Goal: Transaction & Acquisition: Purchase product/service

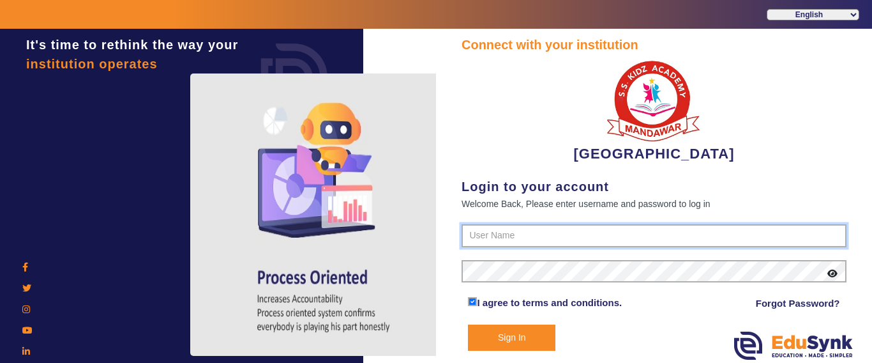
click at [514, 228] on input "text" at bounding box center [653, 235] width 385 height 23
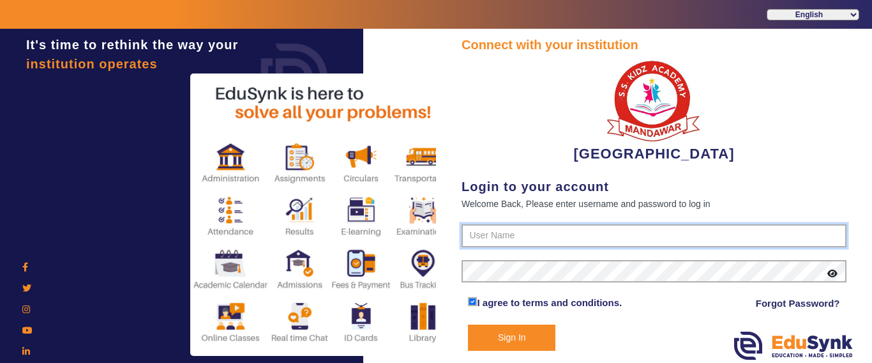
click at [514, 227] on input "text" at bounding box center [653, 235] width 385 height 23
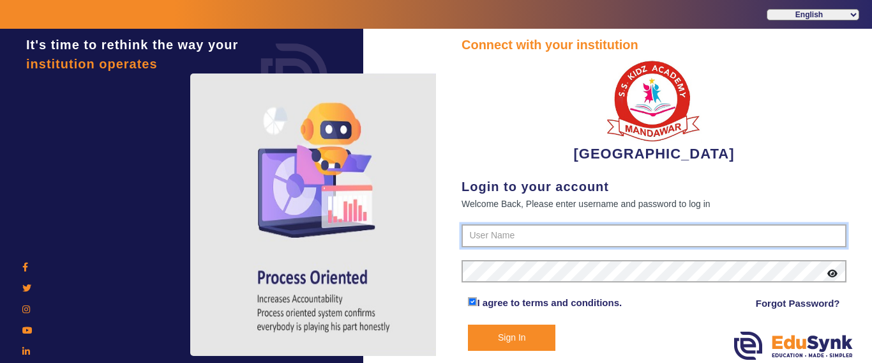
click at [514, 230] on input "text" at bounding box center [653, 235] width 385 height 23
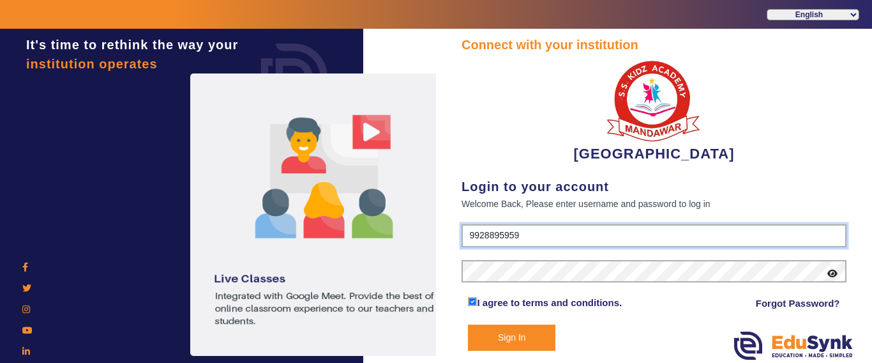
type input "9928895959"
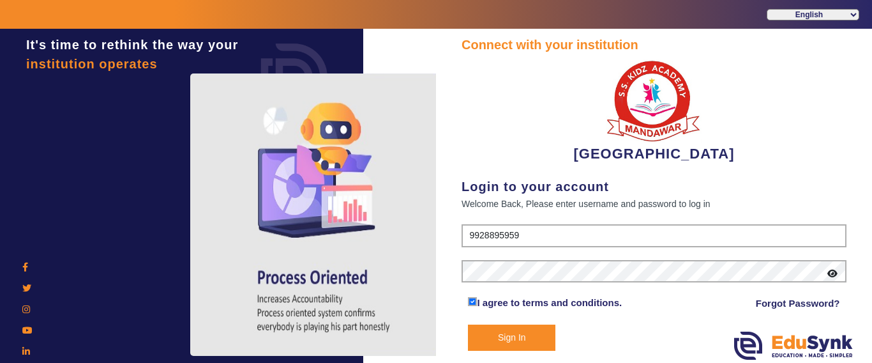
click at [499, 339] on button "Sign In" at bounding box center [511, 337] width 87 height 26
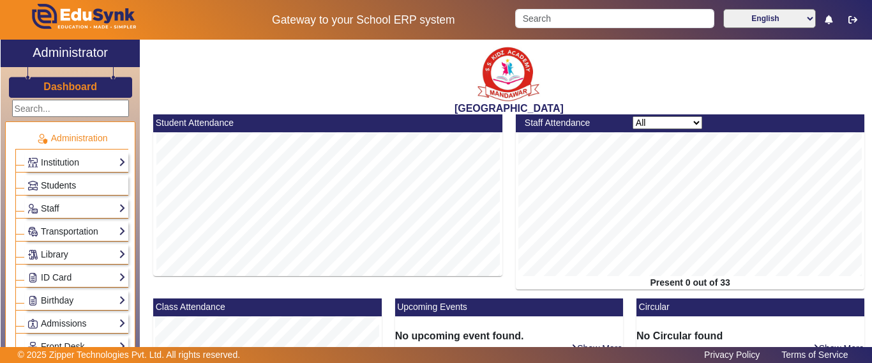
click at [59, 186] on span "Students" at bounding box center [58, 185] width 35 height 10
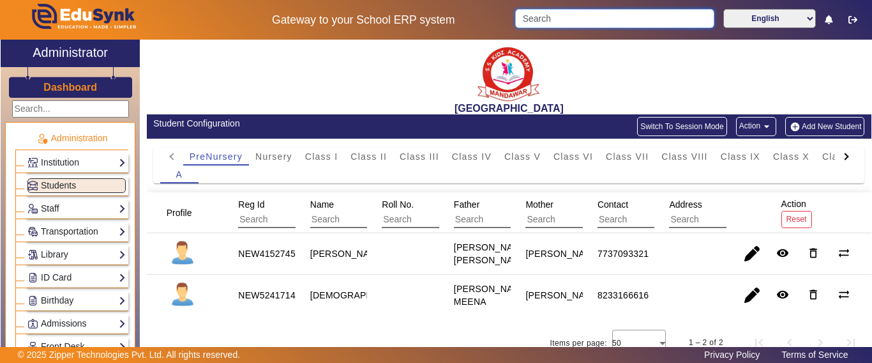
click at [574, 14] on input "Search" at bounding box center [614, 18] width 198 height 19
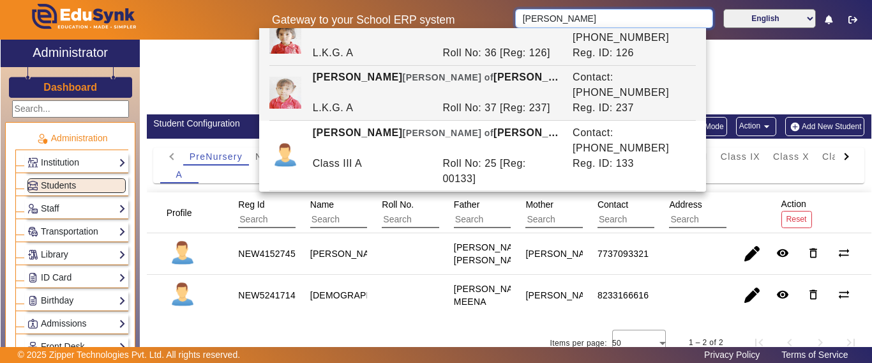
scroll to position [64, 0]
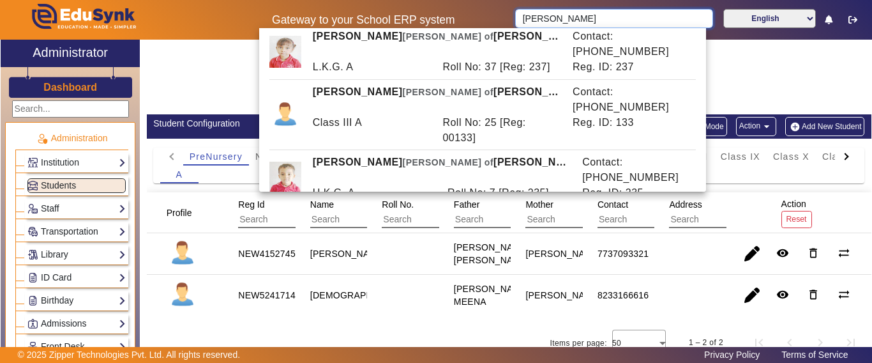
type input "[PERSON_NAME]"
drag, startPoint x: 359, startPoint y: 262, endPoint x: 356, endPoint y: 225, distance: 37.8
click at [360, 262] on mat-cell "[PERSON_NAME]" at bounding box center [332, 253] width 72 height 41
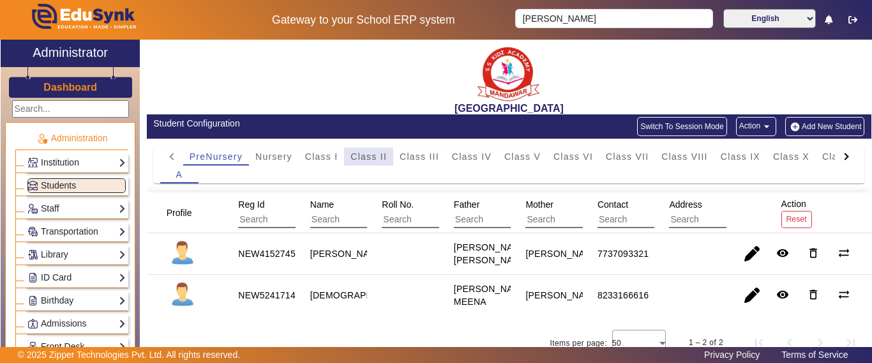
click at [365, 157] on span "Class II" at bounding box center [368, 156] width 36 height 9
click at [422, 158] on span "Class III" at bounding box center [420, 156] width 40 height 9
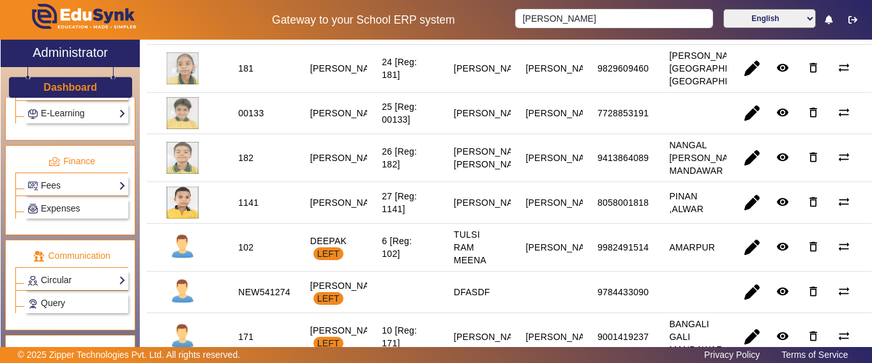
scroll to position [638, 0]
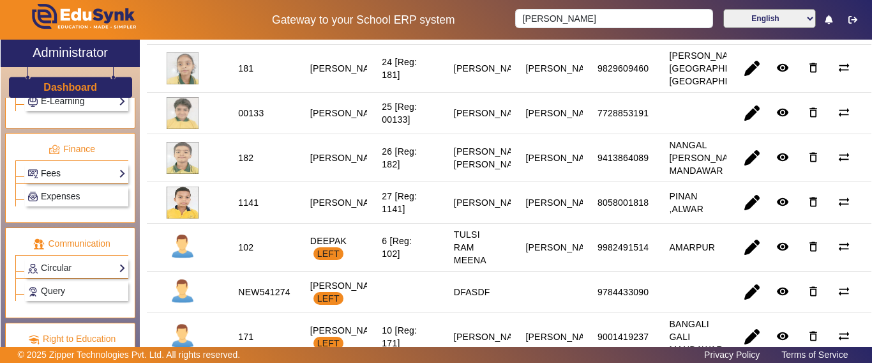
click at [61, 174] on link "Fees" at bounding box center [76, 173] width 98 height 15
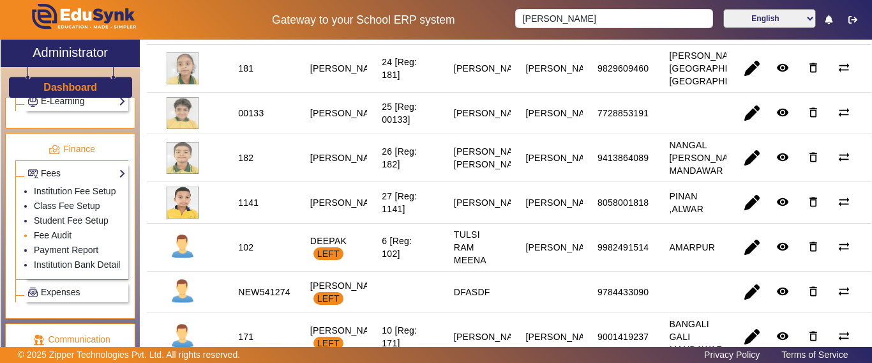
click at [52, 240] on link "Fee Audit" at bounding box center [53, 235] width 38 height 10
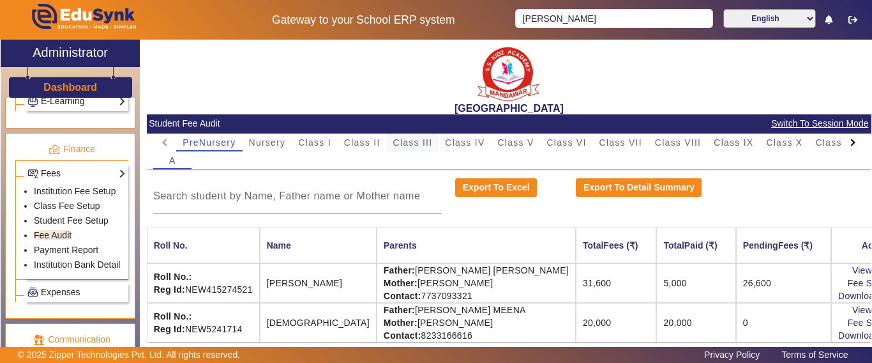
click at [375, 141] on span "Class II" at bounding box center [362, 142] width 36 height 9
click at [408, 144] on span "Class III" at bounding box center [413, 142] width 40 height 9
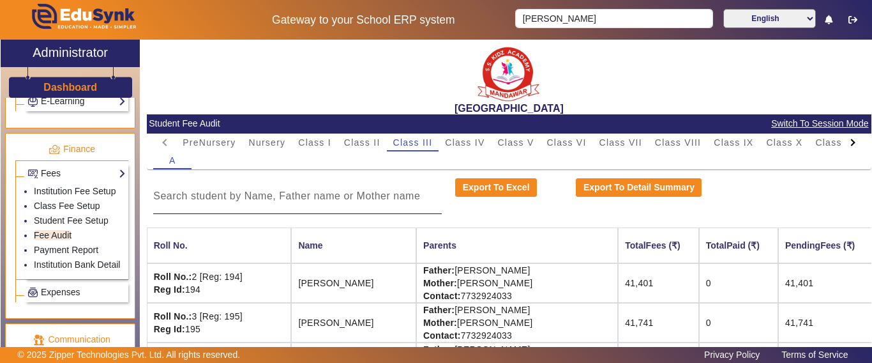
click at [244, 198] on input at bounding box center [297, 195] width 288 height 15
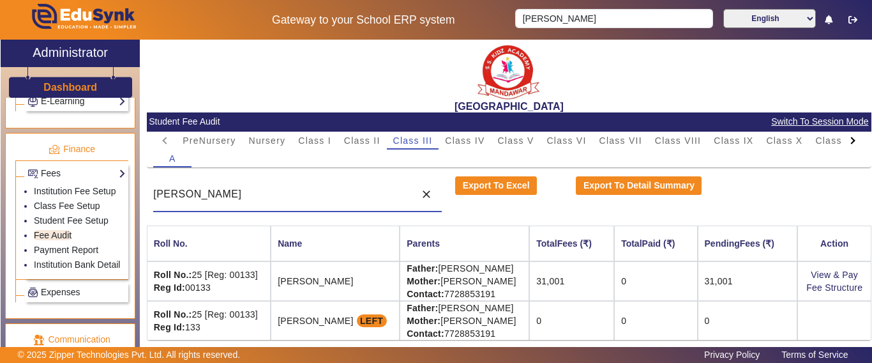
scroll to position [3, 0]
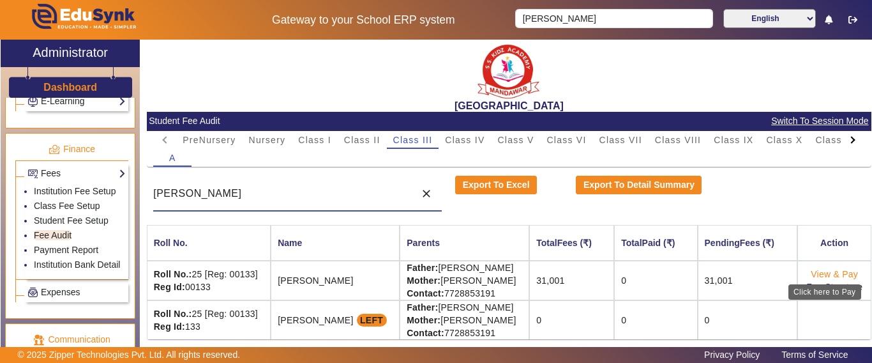
type input "[PERSON_NAME]"
click at [814, 273] on link "View & Pay" at bounding box center [834, 274] width 47 height 10
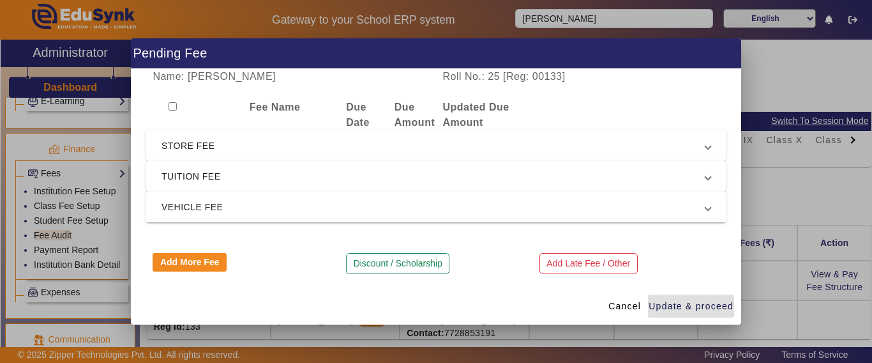
click at [211, 177] on span "TUITION FEE" at bounding box center [433, 175] width 544 height 15
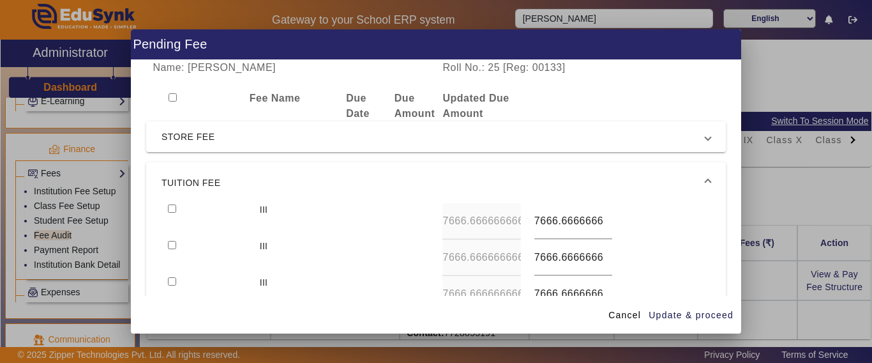
click at [175, 207] on input "checkbox" at bounding box center [172, 208] width 8 height 8
checkbox input "true"
type input "8000"
click at [168, 241] on input "checkbox" at bounding box center [172, 245] width 8 height 8
checkbox input "true"
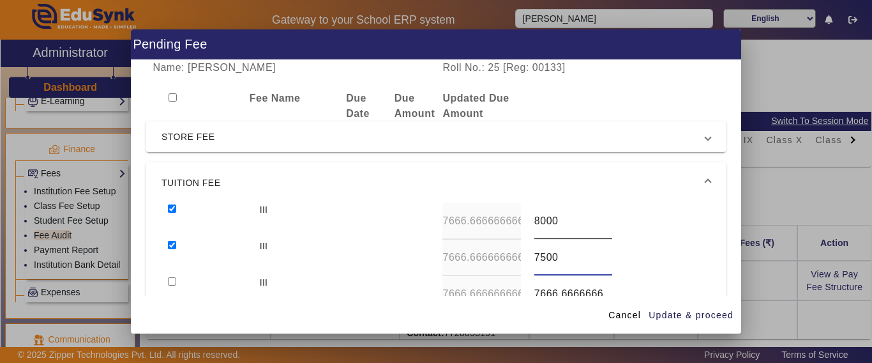
type input "7500"
click at [168, 277] on input "checkbox" at bounding box center [172, 281] width 8 height 8
checkbox input "true"
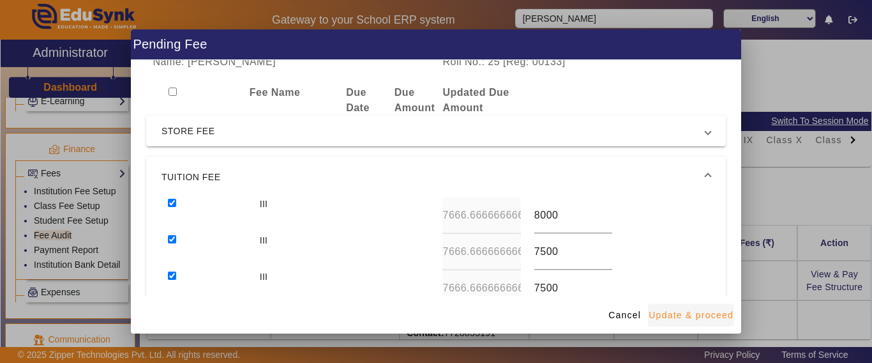
type input "7500"
click at [671, 315] on span "Update & proceed" at bounding box center [690, 314] width 85 height 13
type input "8000"
type input "7500"
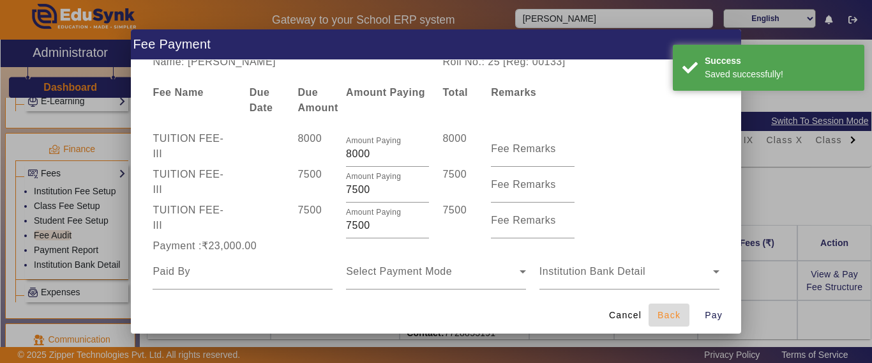
click at [670, 317] on span "Back" at bounding box center [668, 314] width 23 height 13
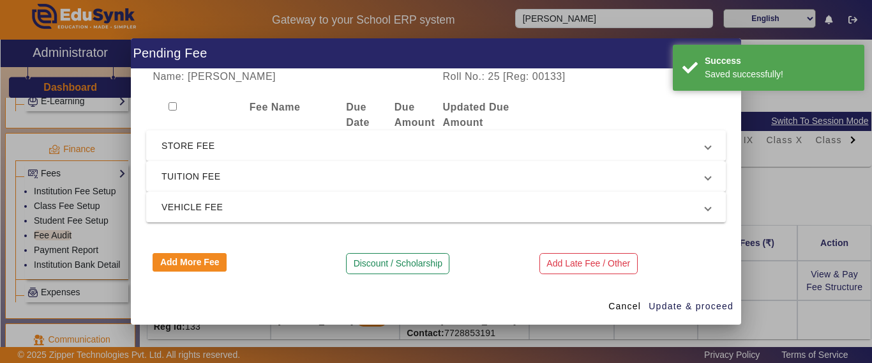
scroll to position [0, 0]
click at [241, 214] on mat-expansion-panel-header "VEHICLE FEE" at bounding box center [436, 206] width 580 height 31
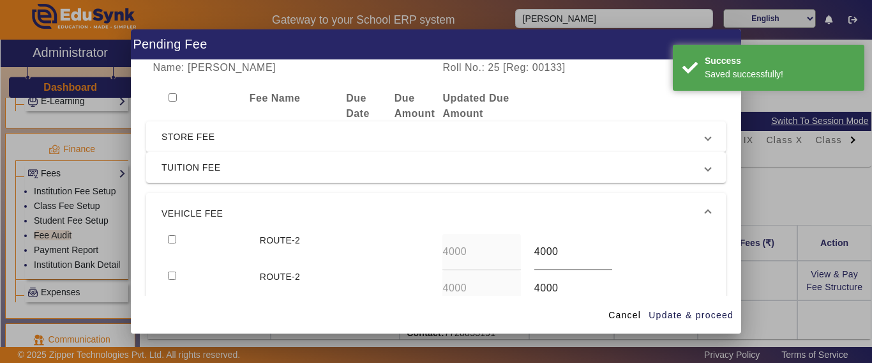
drag, startPoint x: 635, startPoint y: 315, endPoint x: 578, endPoint y: 315, distance: 57.4
click at [634, 315] on span "Cancel" at bounding box center [624, 314] width 33 height 13
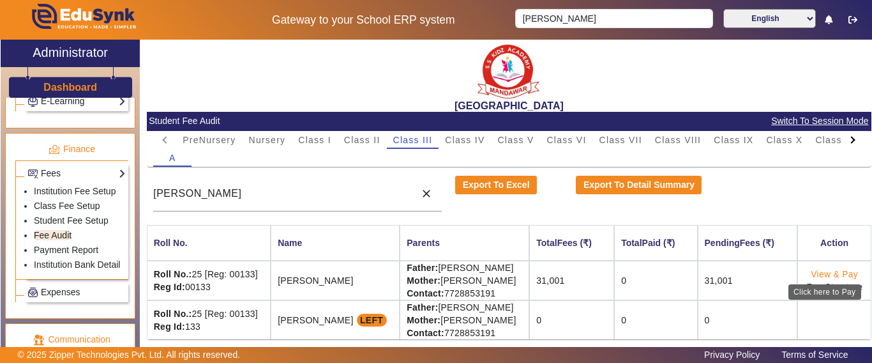
click at [818, 273] on link "View & Pay" at bounding box center [834, 274] width 47 height 10
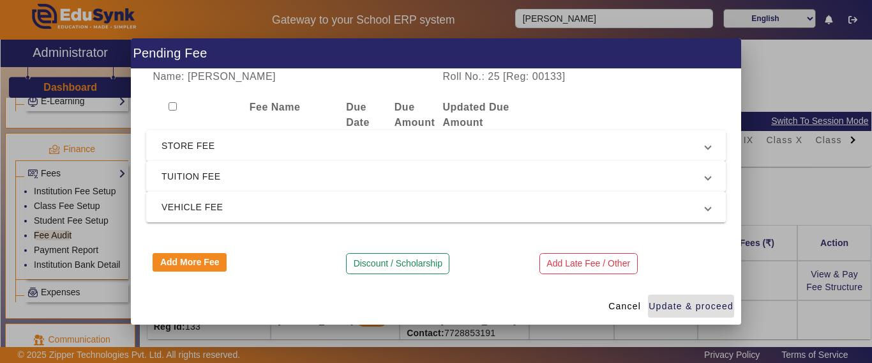
click at [240, 148] on span "STORE FEE" at bounding box center [433, 145] width 544 height 15
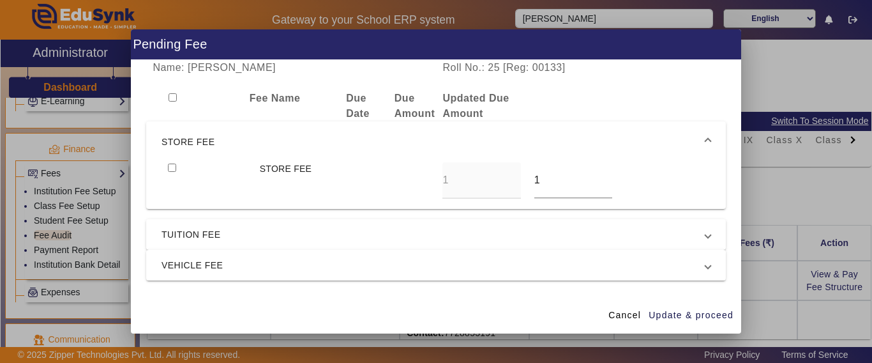
click at [172, 167] on input "checkbox" at bounding box center [172, 167] width 8 height 8
checkbox input "true"
drag, startPoint x: 542, startPoint y: 173, endPoint x: 482, endPoint y: 188, distance: 61.8
click at [490, 179] on div "STORE FEE 1 1" at bounding box center [435, 180] width 549 height 36
type input "0"
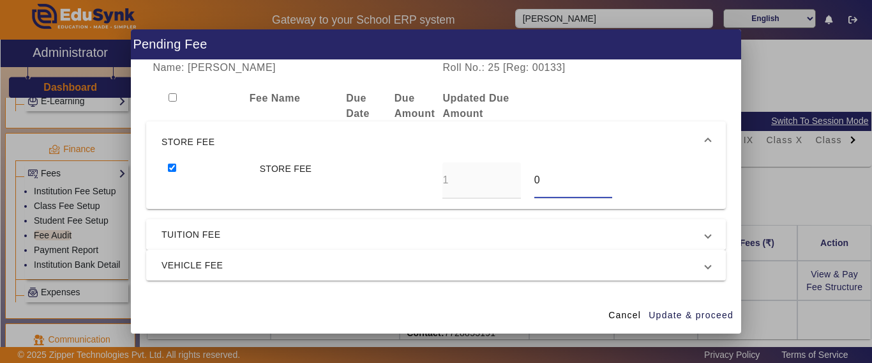
click at [239, 227] on span "TUITION FEE" at bounding box center [433, 234] width 544 height 15
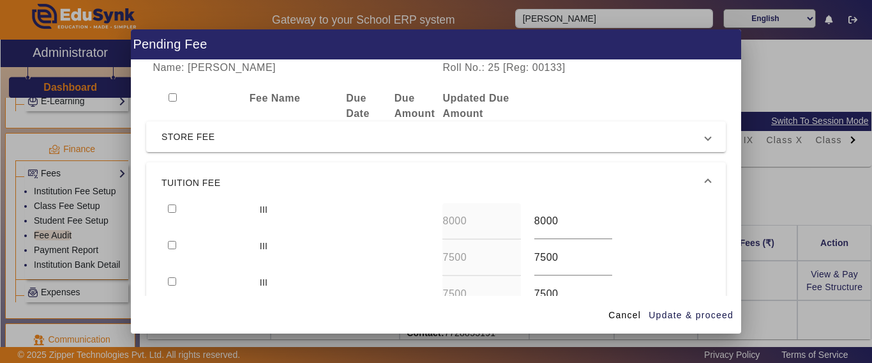
drag, startPoint x: 172, startPoint y: 207, endPoint x: 176, endPoint y: 222, distance: 15.2
click at [172, 209] on input "checkbox" at bounding box center [172, 208] width 8 height 8
checkbox input "true"
click at [171, 247] on input "checkbox" at bounding box center [172, 245] width 8 height 8
checkbox input "true"
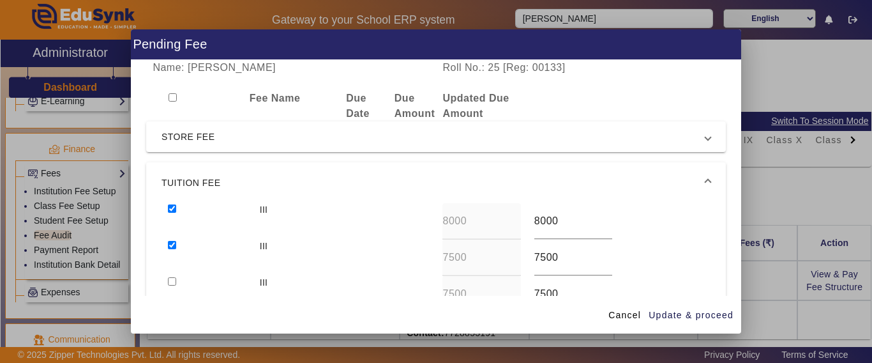
click at [177, 282] on div at bounding box center [206, 294] width 91 height 36
click at [174, 282] on input "checkbox" at bounding box center [172, 281] width 8 height 8
checkbox input "true"
click at [625, 314] on span "Cancel" at bounding box center [624, 314] width 33 height 13
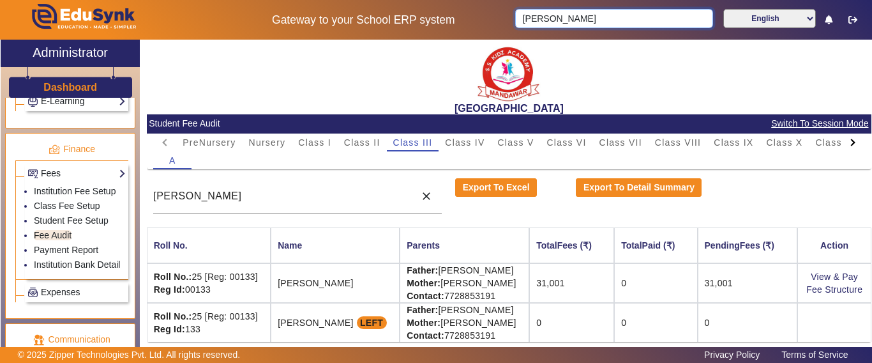
drag, startPoint x: 553, startPoint y: 14, endPoint x: 456, endPoint y: 27, distance: 97.2
click at [459, 26] on div "Gateway to your School ERP system [PERSON_NAME] English हिंदी (Hindi) ಕನ್ನಡ (Ka…" at bounding box center [436, 20] width 871 height 40
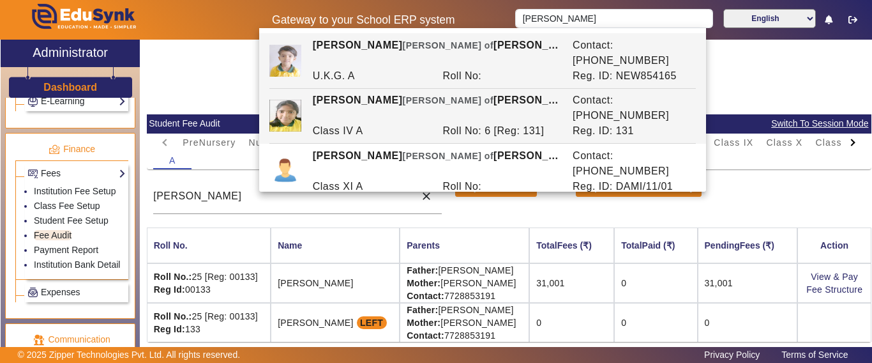
click at [408, 93] on div "[PERSON_NAME] [PERSON_NAME] of [PERSON_NAME]" at bounding box center [436, 108] width 260 height 31
type input "[PERSON_NAME]"
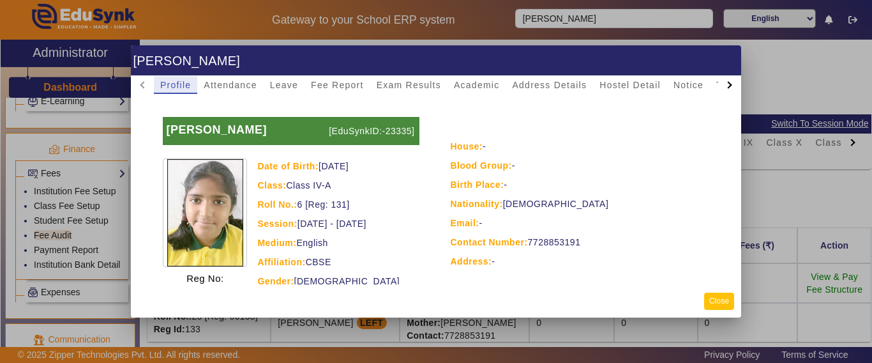
click at [719, 303] on button "Close" at bounding box center [719, 300] width 30 height 17
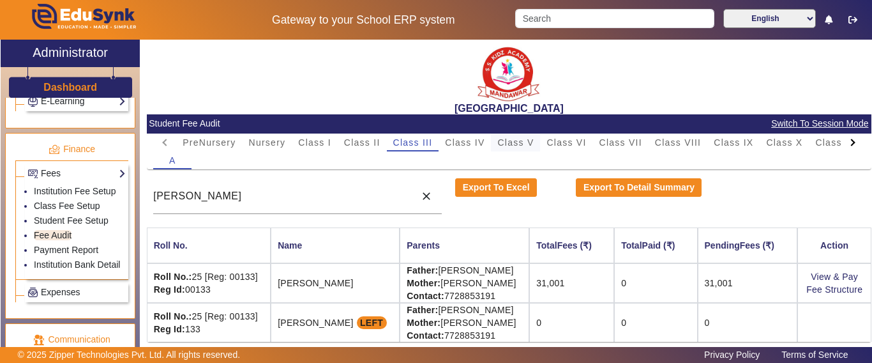
click at [510, 142] on span "Class V" at bounding box center [515, 142] width 36 height 9
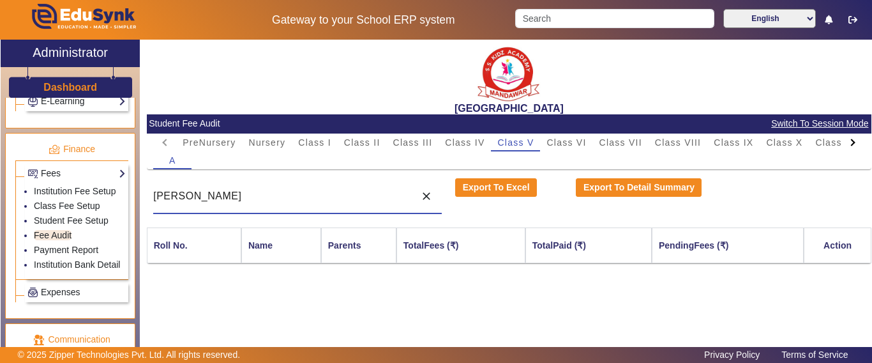
drag, startPoint x: 250, startPoint y: 197, endPoint x: 145, endPoint y: 198, distance: 104.7
click at [146, 198] on div "[GEOGRAPHIC_DATA] Student Fee Audit Switch To Session Mode PreNursery Nursery C…" at bounding box center [505, 203] width 731 height 326
type input "v"
click at [255, 197] on input "[PERSON_NAME]" at bounding box center [280, 195] width 255 height 15
drag, startPoint x: 255, startPoint y: 197, endPoint x: 100, endPoint y: 192, distance: 155.8
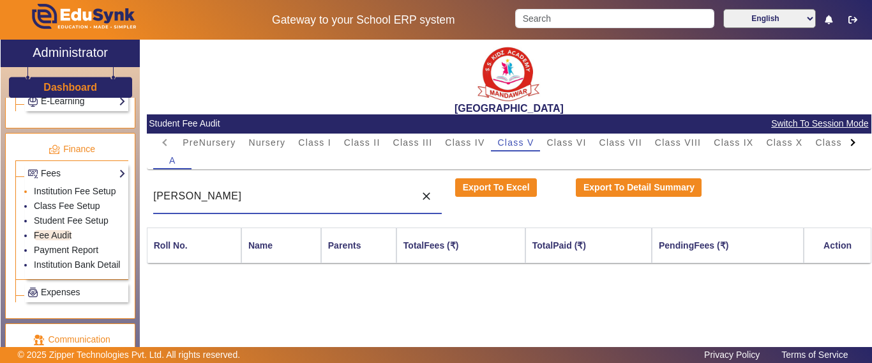
click at [100, 192] on div "X Administrator Dashboard Administration Institution Institution Details Sessio…" at bounding box center [436, 209] width 871 height 339
type input "[PERSON_NAME]"
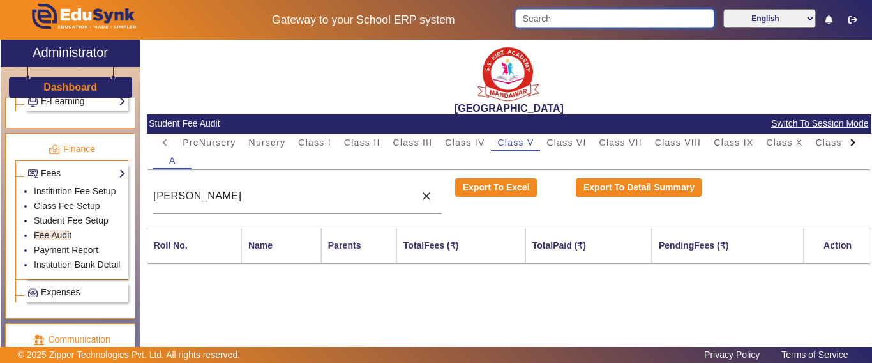
click at [569, 19] on input "Search" at bounding box center [614, 18] width 198 height 19
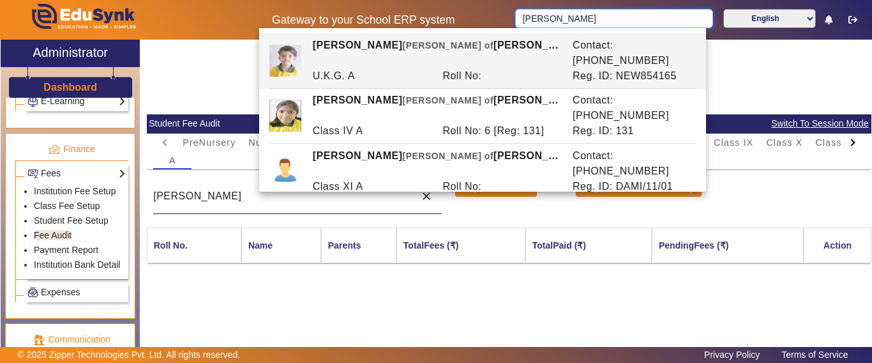
type input "[PERSON_NAME]"
click at [300, 190] on input "[PERSON_NAME]" at bounding box center [280, 195] width 255 height 15
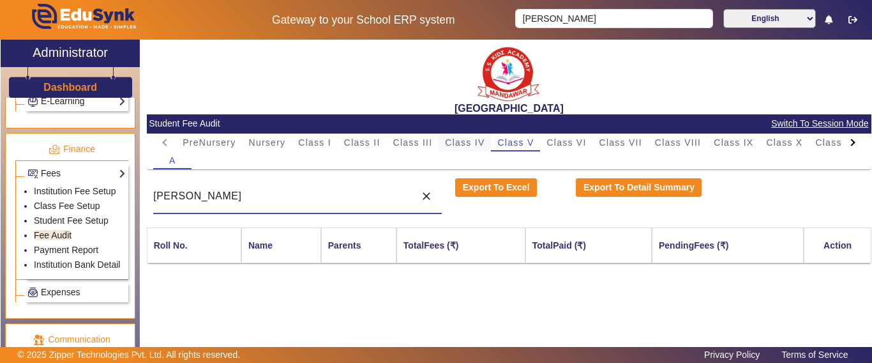
click at [472, 133] on span "Class IV" at bounding box center [465, 142] width 40 height 18
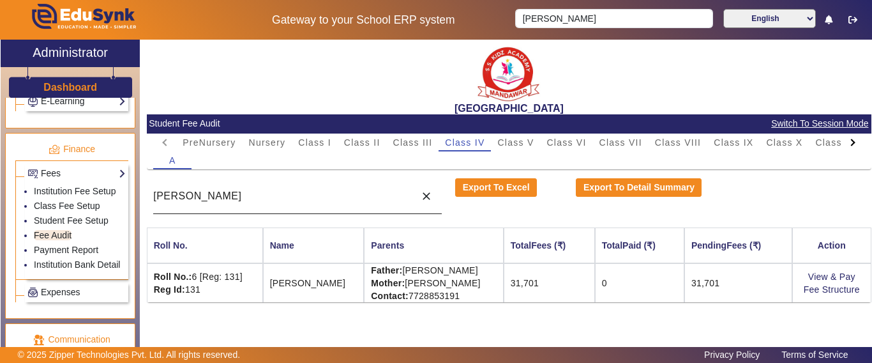
click at [227, 194] on input "[PERSON_NAME]" at bounding box center [280, 195] width 255 height 15
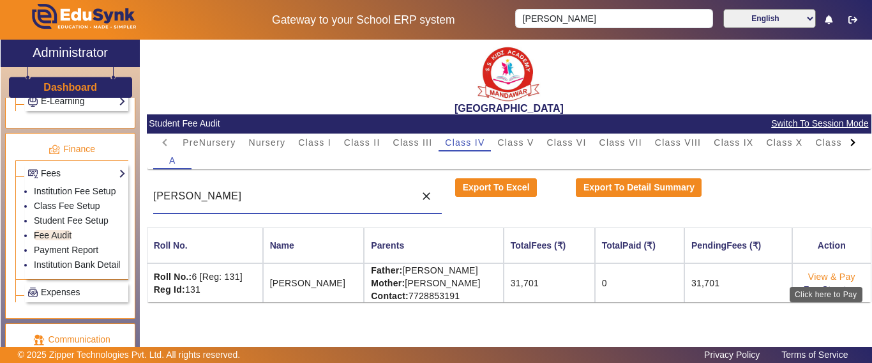
click at [823, 278] on link "View & Pay" at bounding box center [831, 276] width 47 height 10
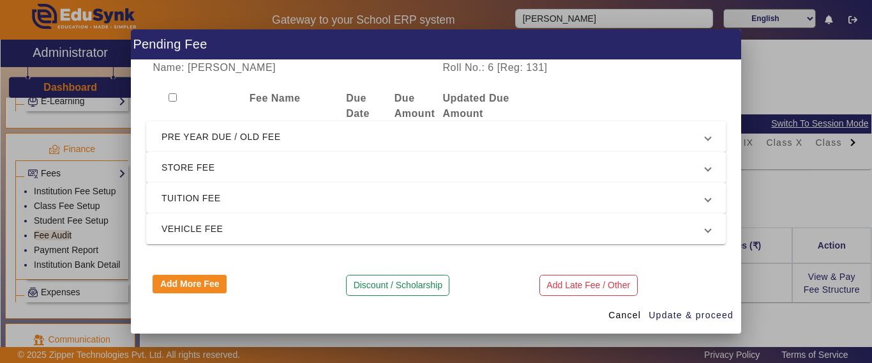
click at [269, 171] on span "STORE FEE" at bounding box center [433, 167] width 544 height 15
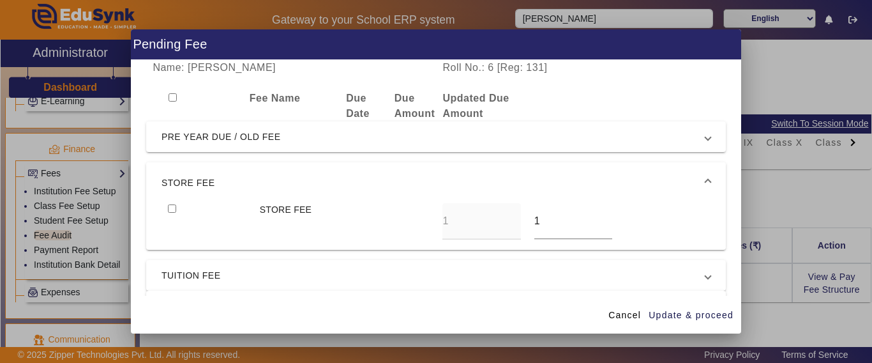
click at [264, 181] on span "STORE FEE" at bounding box center [433, 182] width 544 height 15
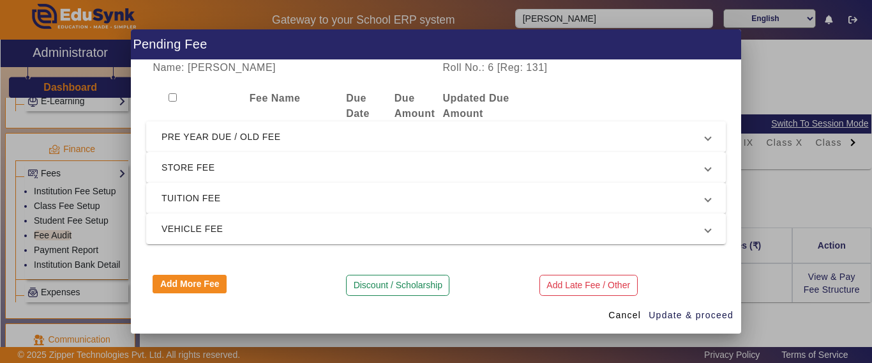
click at [257, 133] on span "PRE YEAR DUE / OLD FEE" at bounding box center [433, 136] width 544 height 15
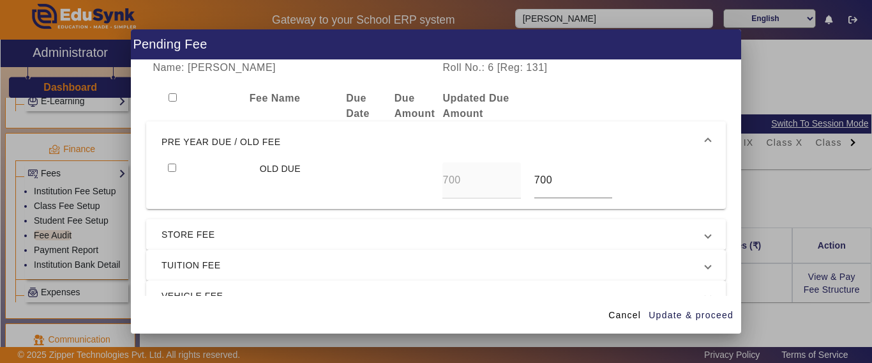
click at [256, 136] on span "PRE YEAR DUE / OLD FEE" at bounding box center [433, 141] width 544 height 15
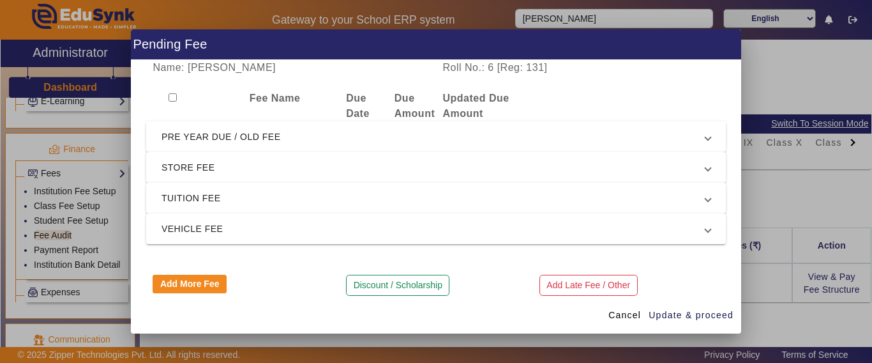
click at [239, 198] on span "TUITION FEE" at bounding box center [433, 197] width 544 height 15
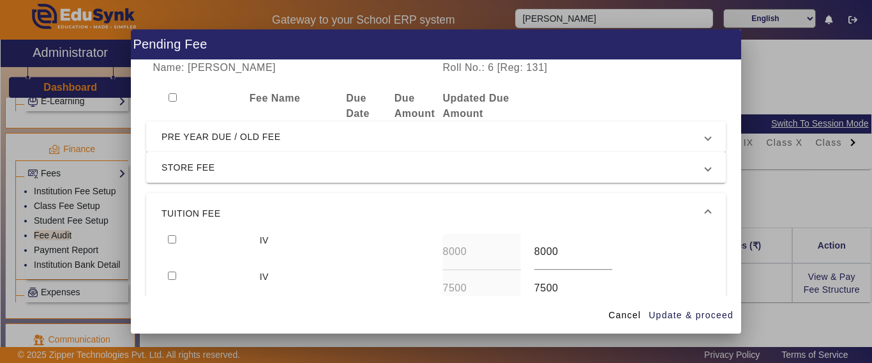
click at [236, 213] on span "TUITION FEE" at bounding box center [433, 213] width 544 height 15
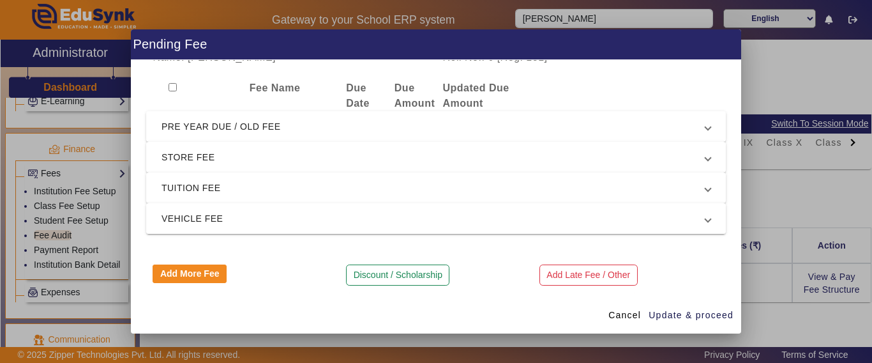
scroll to position [13, 0]
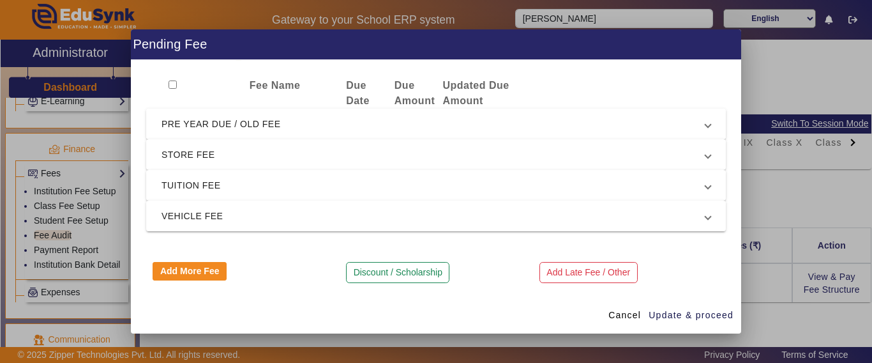
drag, startPoint x: 229, startPoint y: 124, endPoint x: 232, endPoint y: 133, distance: 9.3
click at [229, 126] on span "PRE YEAR DUE / OLD FEE" at bounding box center [433, 123] width 544 height 15
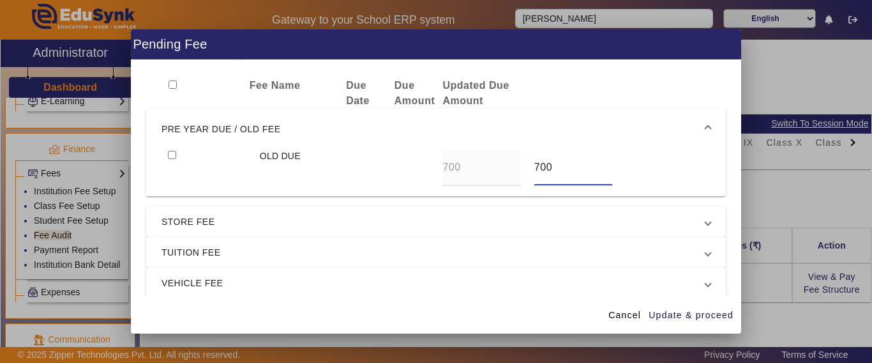
drag, startPoint x: 551, startPoint y: 173, endPoint x: 491, endPoint y: 176, distance: 59.4
click at [469, 168] on div "OLD DUE 700 700" at bounding box center [435, 167] width 549 height 36
type input "0"
click at [170, 159] on div at bounding box center [206, 167] width 91 height 36
drag, startPoint x: 170, startPoint y: 153, endPoint x: 176, endPoint y: 160, distance: 9.6
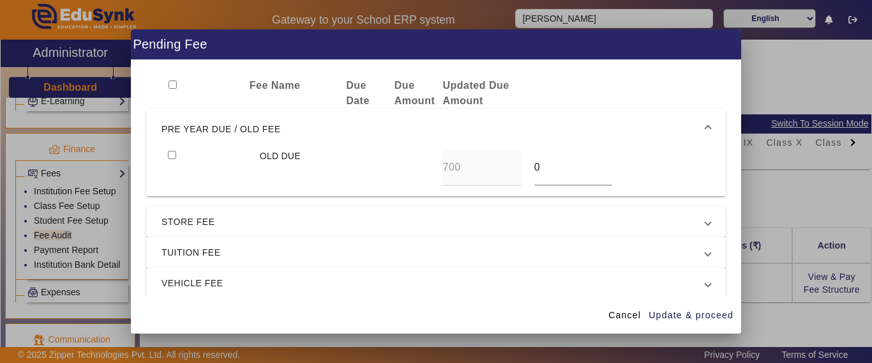
click at [170, 154] on input "checkbox" at bounding box center [172, 155] width 8 height 8
checkbox input "true"
click at [186, 220] on span "STORE FEE" at bounding box center [433, 221] width 544 height 15
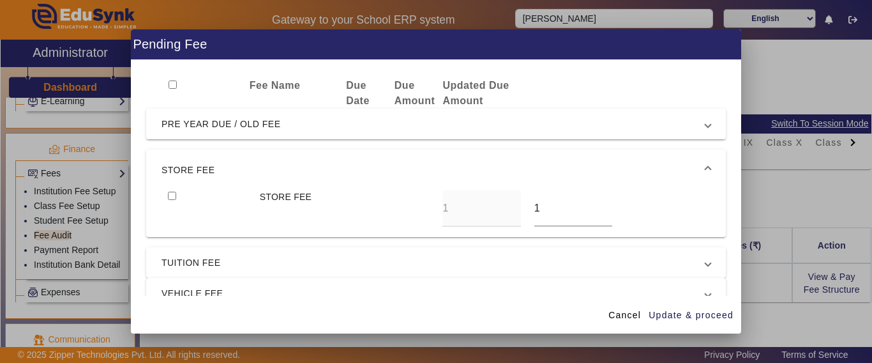
click at [171, 196] on input "checkbox" at bounding box center [172, 195] width 8 height 8
checkbox input "true"
drag, startPoint x: 533, startPoint y: 204, endPoint x: 504, endPoint y: 209, distance: 29.8
click at [502, 206] on div "STORE FEE 1 1" at bounding box center [435, 208] width 549 height 36
type input "0"
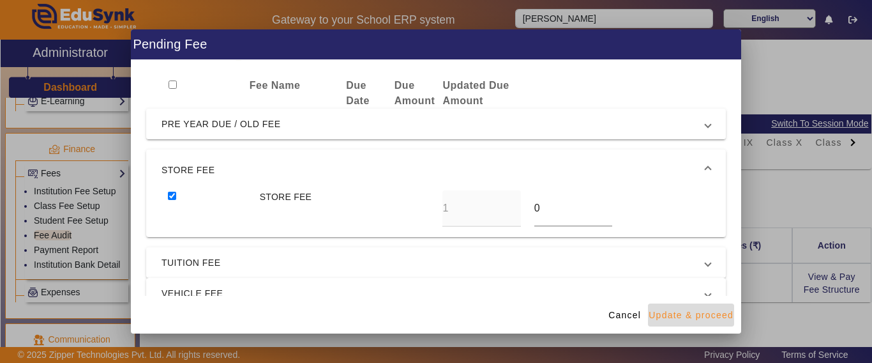
click at [673, 311] on span "Update & proceed" at bounding box center [690, 314] width 85 height 13
type input "0"
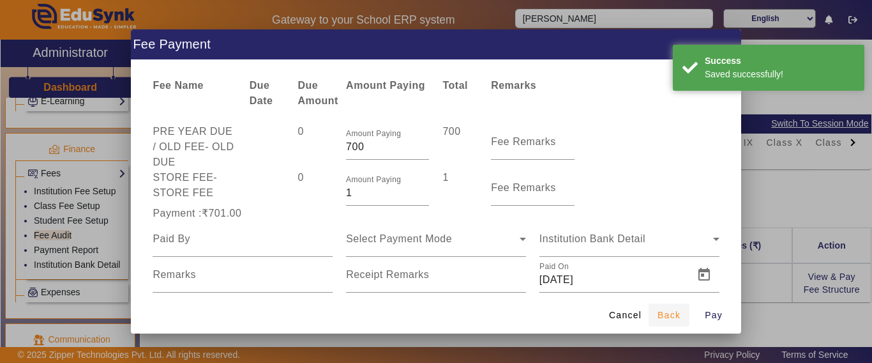
click at [661, 312] on span "Back" at bounding box center [668, 314] width 23 height 13
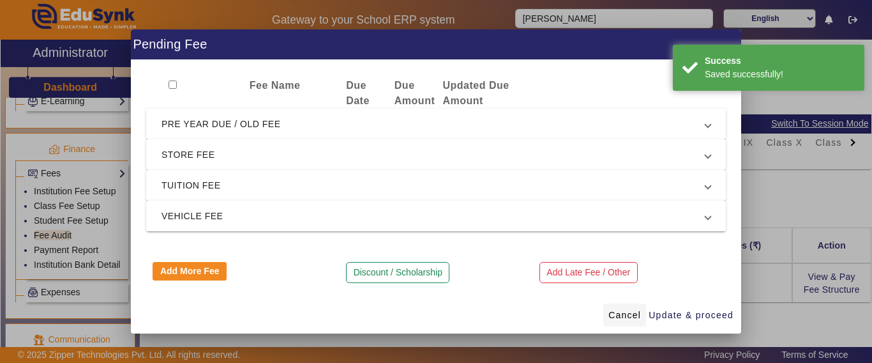
click at [624, 311] on span "Cancel" at bounding box center [624, 314] width 33 height 13
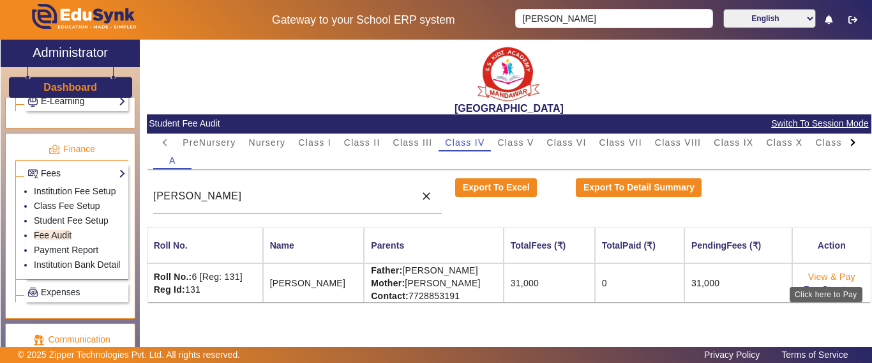
click at [815, 276] on link "View & Pay" at bounding box center [831, 276] width 47 height 10
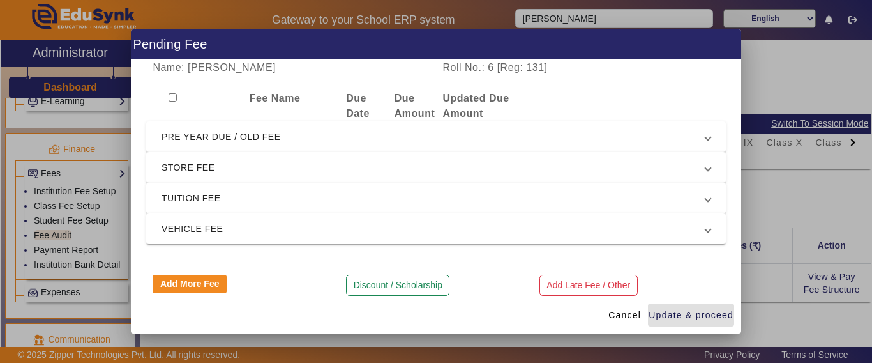
click at [173, 99] on input "checkbox" at bounding box center [172, 97] width 8 height 8
checkbox input "true"
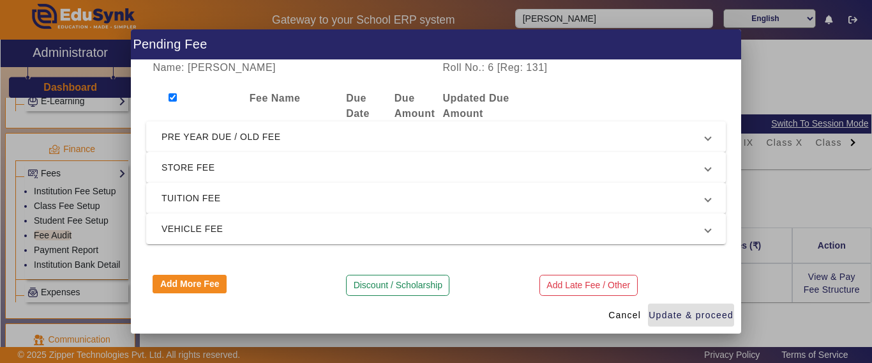
checkbox input "true"
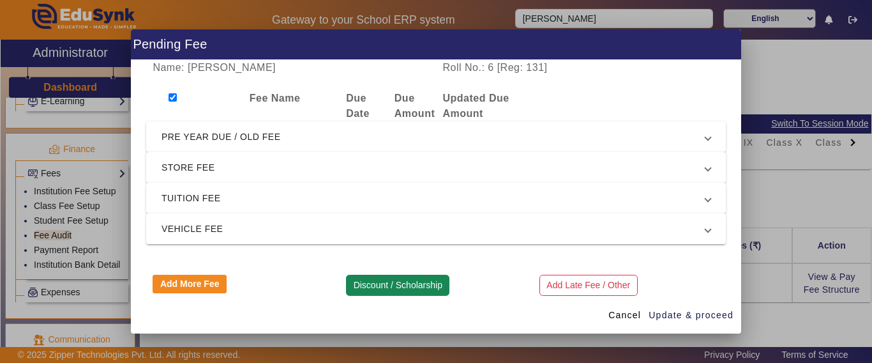
click at [384, 289] on button "Discount / Scholarship" at bounding box center [397, 285] width 103 height 22
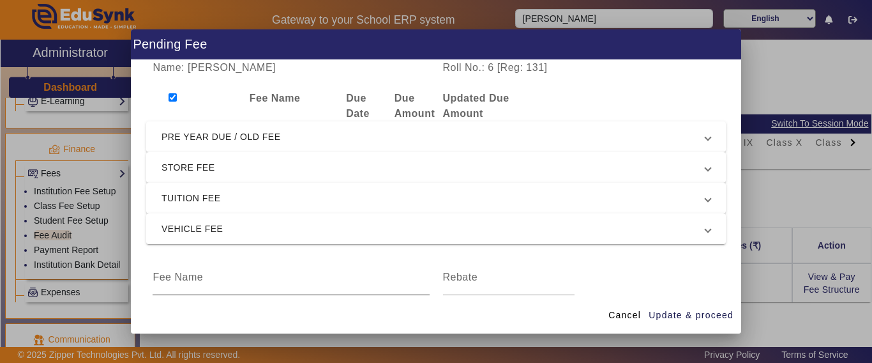
click at [205, 281] on input at bounding box center [291, 276] width 276 height 15
type input "D"
type input "FEE DISCOUNT"
type input "1000"
click at [687, 313] on span "Update & proceed" at bounding box center [690, 314] width 85 height 13
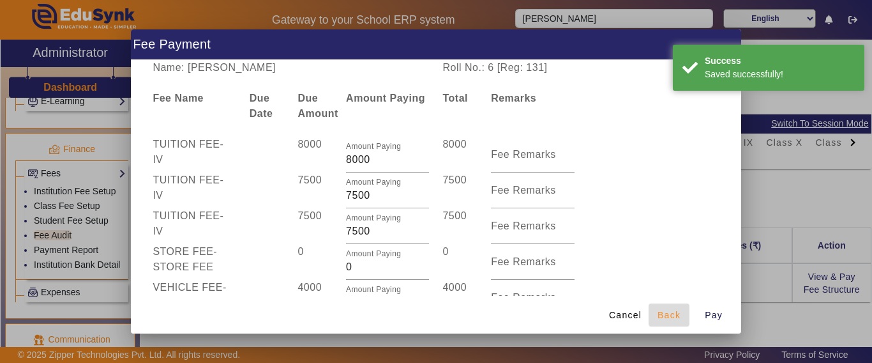
drag, startPoint x: 664, startPoint y: 314, endPoint x: 622, endPoint y: 317, distance: 41.6
click at [664, 315] on span "Back" at bounding box center [668, 314] width 23 height 13
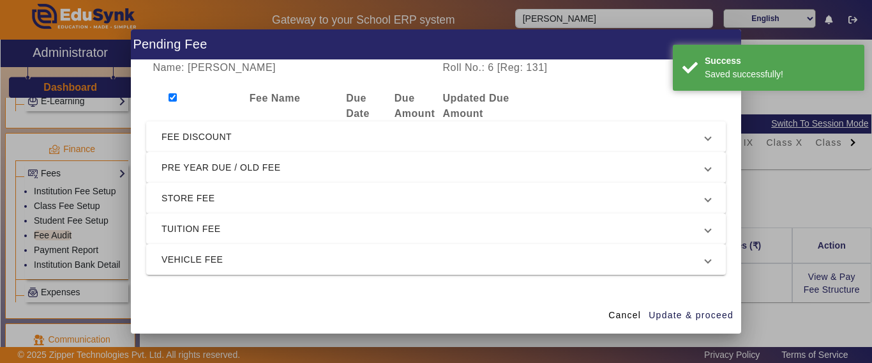
click at [174, 100] on input "checkbox" at bounding box center [172, 97] width 8 height 8
checkbox input "false"
click at [183, 138] on span "FEE DISCOUNT" at bounding box center [433, 136] width 544 height 15
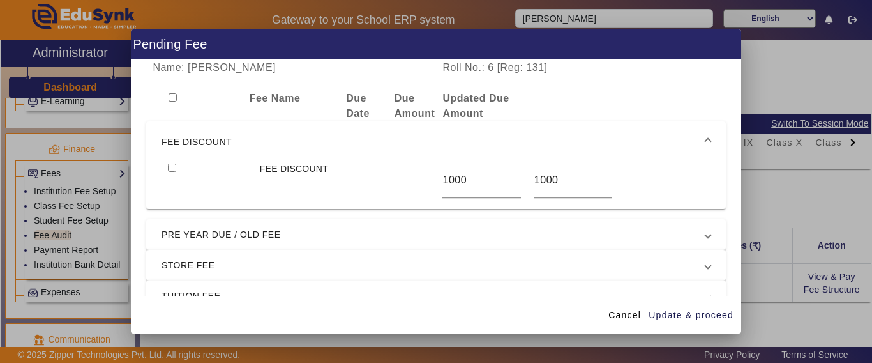
click at [172, 168] on input "checkbox" at bounding box center [172, 167] width 8 height 8
checkbox input "true"
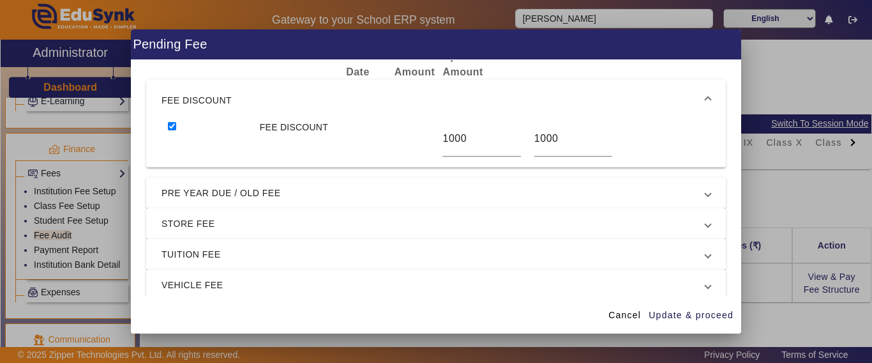
scroll to position [64, 0]
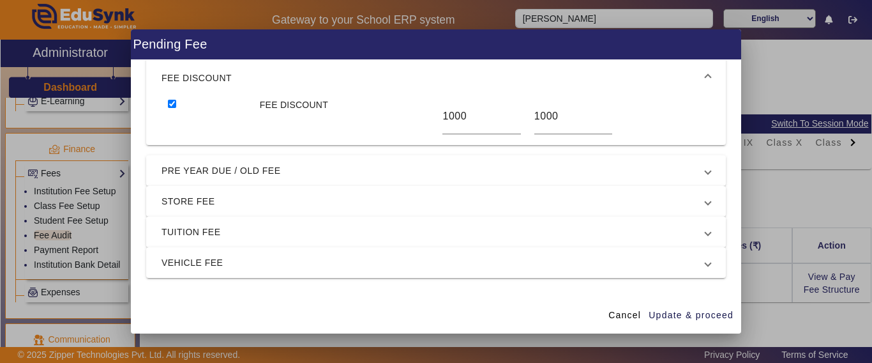
click at [195, 235] on span "TUITION FEE" at bounding box center [433, 231] width 544 height 15
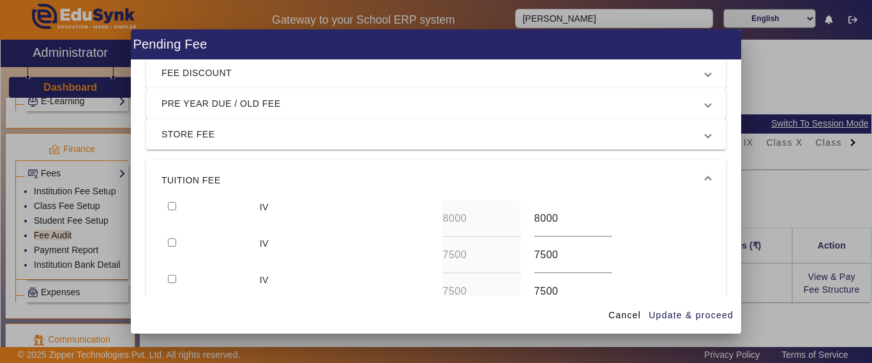
drag, startPoint x: 172, startPoint y: 209, endPoint x: 170, endPoint y: 236, distance: 27.5
click at [172, 209] on input "checkbox" at bounding box center [172, 206] width 8 height 8
checkbox input "true"
click at [170, 240] on input "checkbox" at bounding box center [172, 242] width 8 height 8
checkbox input "true"
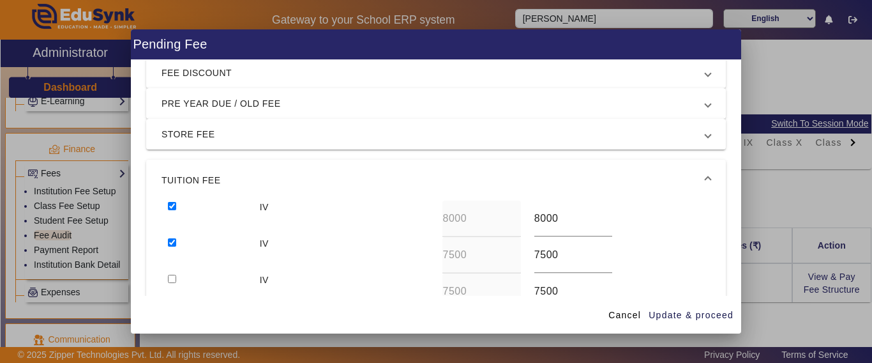
click at [167, 283] on div at bounding box center [206, 291] width 91 height 36
click at [174, 277] on input "checkbox" at bounding box center [172, 278] width 8 height 8
checkbox input "true"
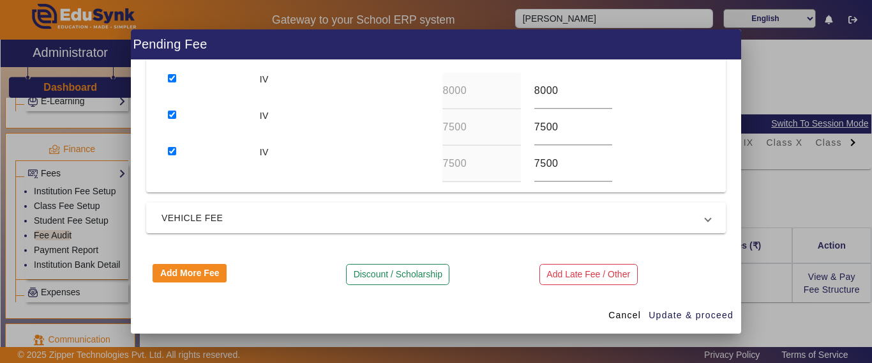
drag, startPoint x: 190, startPoint y: 221, endPoint x: 191, endPoint y: 228, distance: 7.8
click at [190, 221] on span "VEHICLE FEE" at bounding box center [433, 217] width 544 height 15
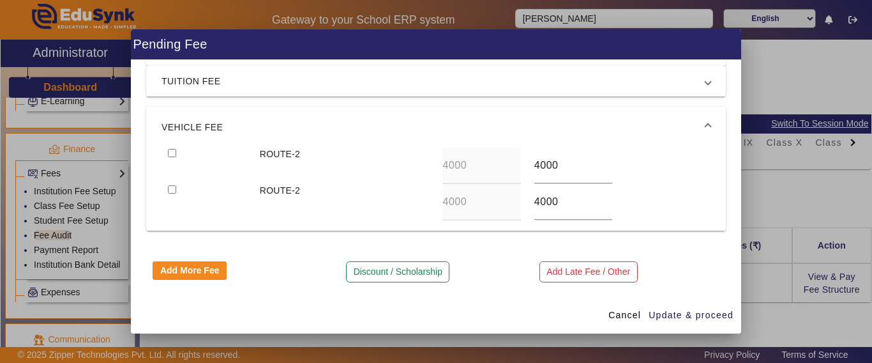
scroll to position [147, 0]
click at [176, 155] on input "checkbox" at bounding box center [172, 153] width 8 height 8
checkbox input "true"
click at [172, 190] on input "checkbox" at bounding box center [172, 189] width 8 height 8
checkbox input "true"
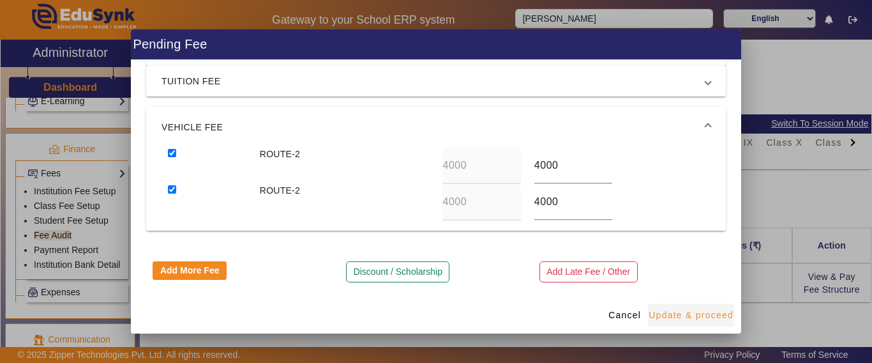
click at [689, 315] on span "Update & proceed" at bounding box center [690, 314] width 85 height 13
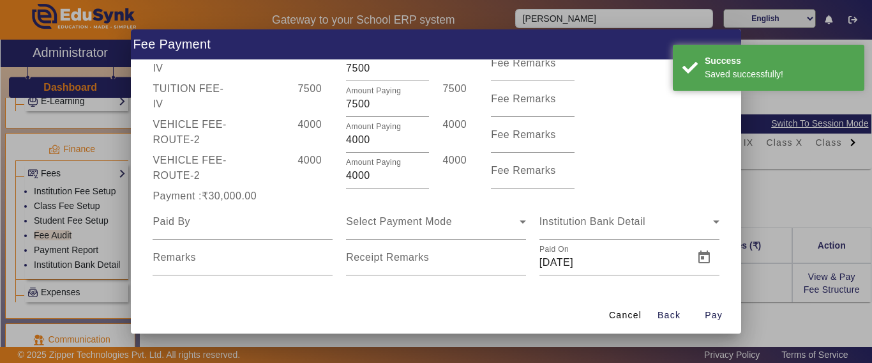
scroll to position [170, 0]
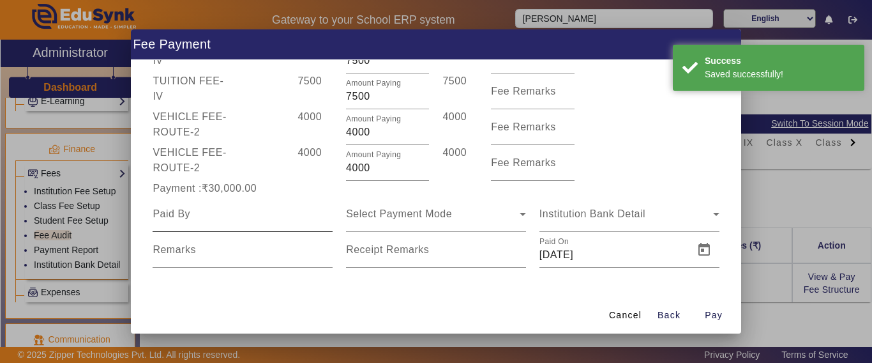
click at [214, 219] on input at bounding box center [243, 213] width 180 height 15
type input "[PERSON_NAME]"
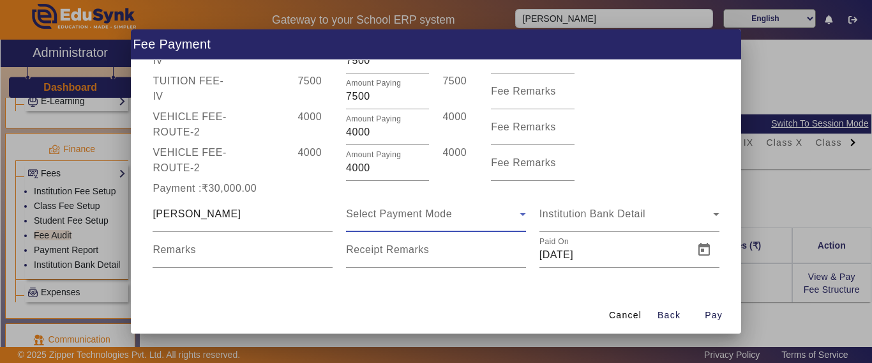
click at [440, 220] on div "Select Payment Mode" at bounding box center [433, 213] width 174 height 15
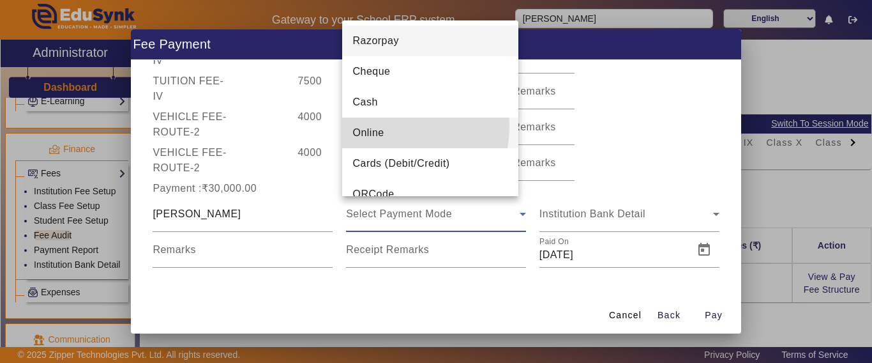
click at [384, 126] on span "Online" at bounding box center [367, 132] width 31 height 15
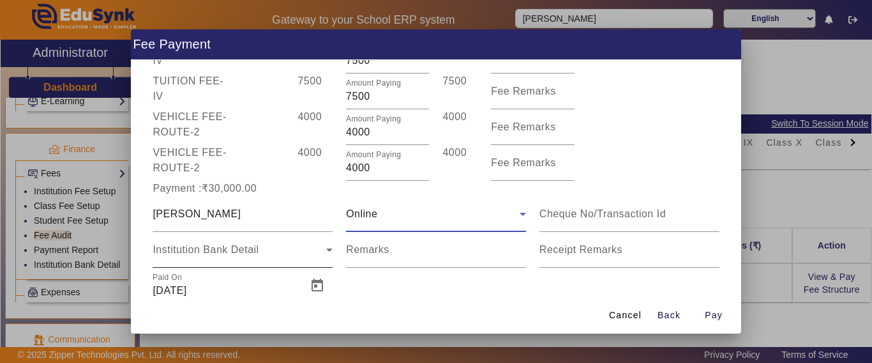
click at [244, 259] on div "Institution Bank Detail" at bounding box center [243, 250] width 180 height 36
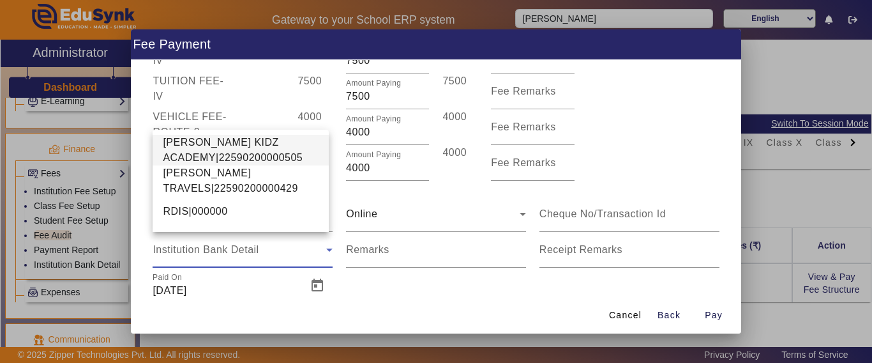
click at [211, 145] on span "[PERSON_NAME] KIDZ ACADEMY|22590200000505" at bounding box center [241, 150] width 156 height 31
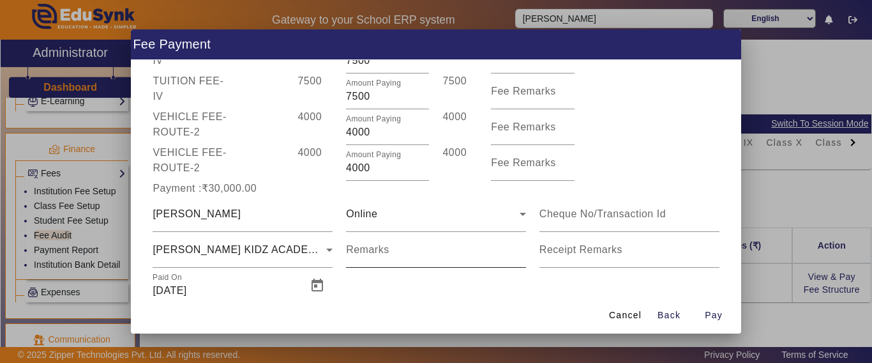
click at [374, 253] on mat-label "Remarks" at bounding box center [367, 249] width 43 height 11
click at [374, 253] on input "Remarks" at bounding box center [436, 254] width 180 height 15
click at [407, 244] on div "Remarks" at bounding box center [436, 250] width 180 height 36
type input "BY PHONE PE"
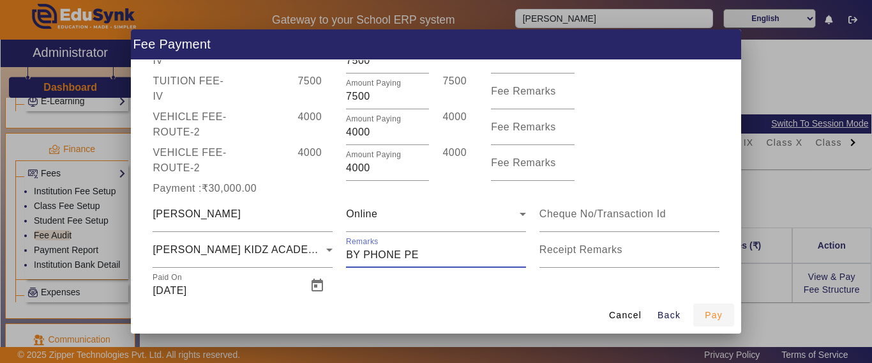
click at [710, 317] on span "Pay" at bounding box center [714, 314] width 18 height 13
type input "0"
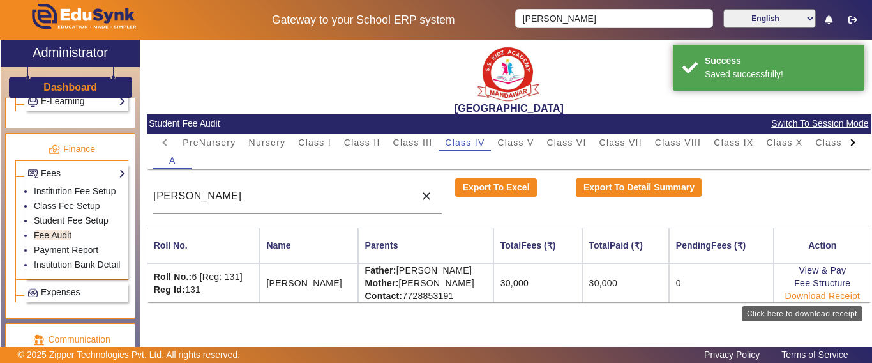
click at [811, 298] on link "Download Receipt" at bounding box center [822, 295] width 75 height 10
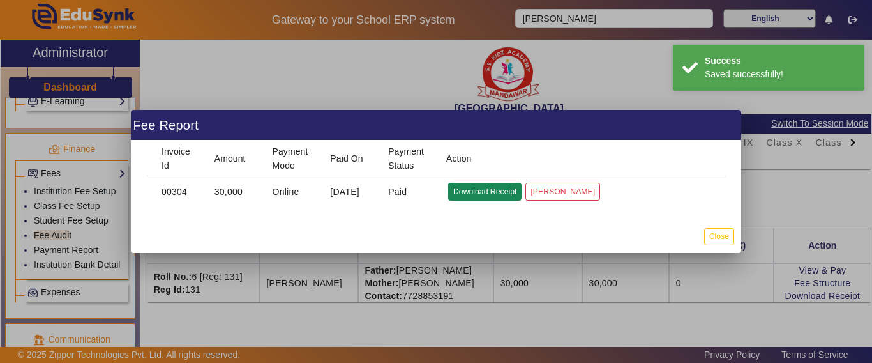
click at [479, 192] on button "Download Receipt" at bounding box center [484, 191] width 73 height 17
click at [722, 232] on button "Close" at bounding box center [719, 236] width 30 height 17
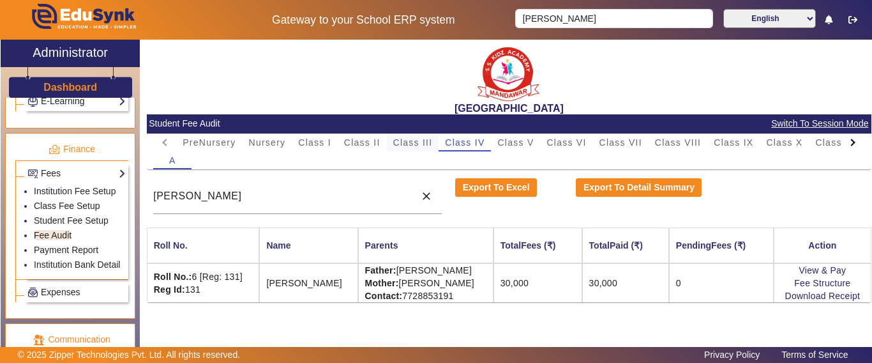
click at [414, 144] on span "Class III" at bounding box center [413, 142] width 40 height 9
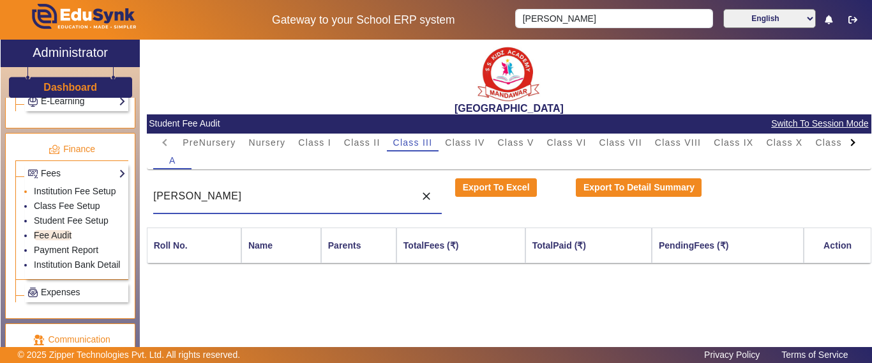
click at [105, 197] on div "X Administrator Dashboard Administration Institution Institution Details Sessio…" at bounding box center [436, 209] width 871 height 339
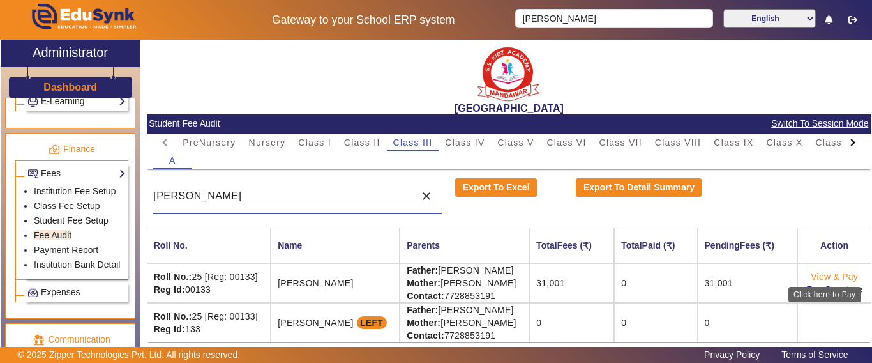
type input "[PERSON_NAME]"
click at [820, 273] on link "View & Pay" at bounding box center [834, 276] width 47 height 10
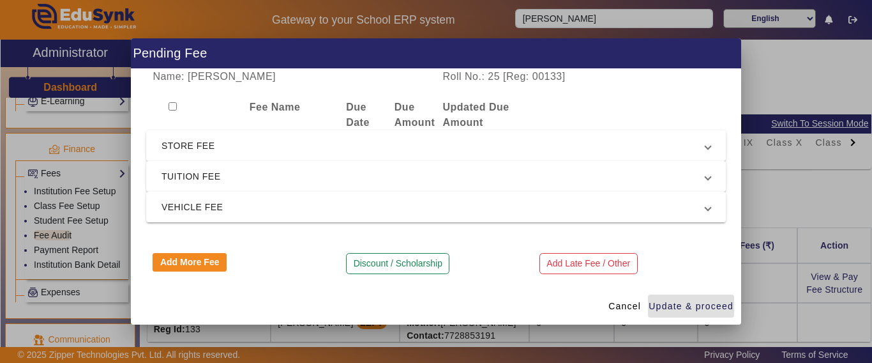
click at [234, 151] on span "STORE FEE" at bounding box center [433, 145] width 544 height 15
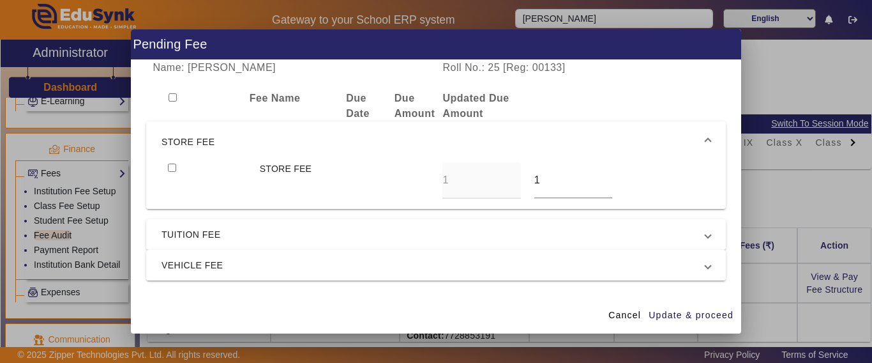
click at [174, 170] on input "checkbox" at bounding box center [172, 167] width 8 height 8
checkbox input "true"
drag, startPoint x: 540, startPoint y: 182, endPoint x: 483, endPoint y: 186, distance: 57.6
click at [486, 183] on div "STORE FEE 1 1" at bounding box center [435, 180] width 549 height 36
type input "0"
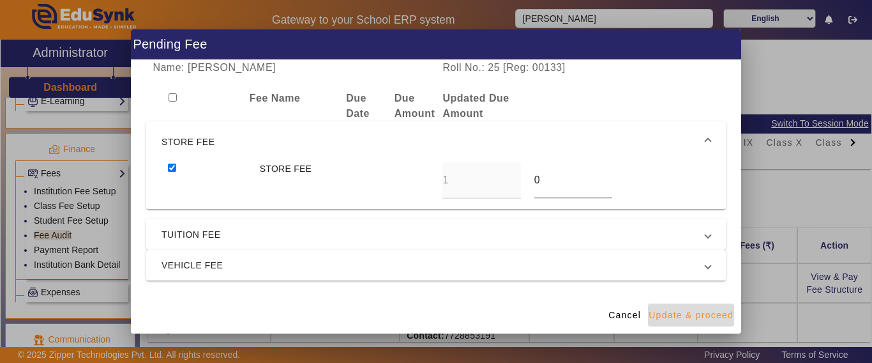
click at [698, 313] on span "Update & proceed" at bounding box center [690, 314] width 85 height 13
type input "0"
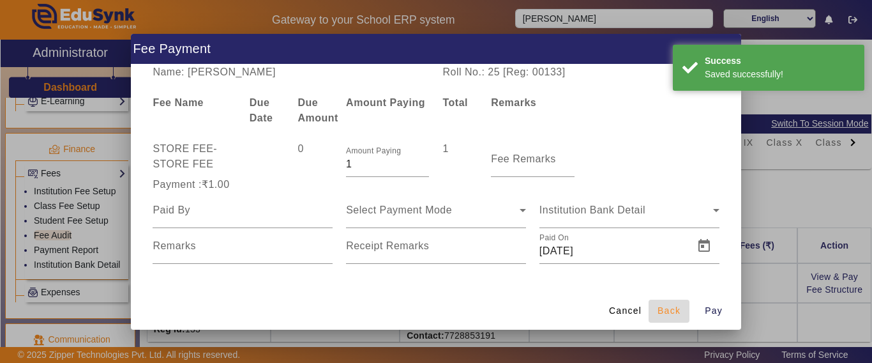
click at [668, 315] on span "Back" at bounding box center [668, 310] width 23 height 13
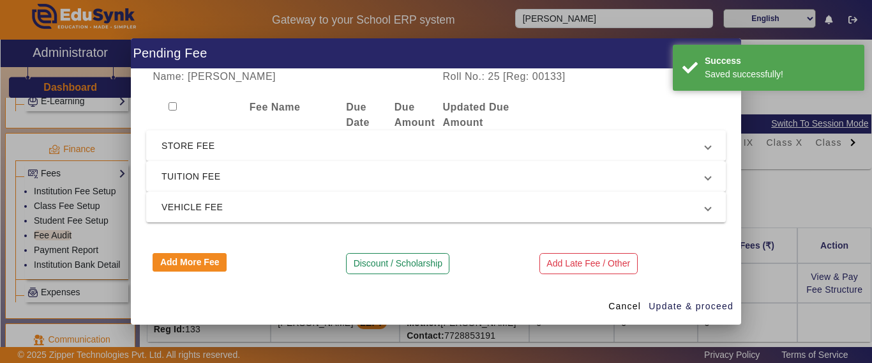
click at [377, 267] on button "Discount / Scholarship" at bounding box center [397, 264] width 103 height 22
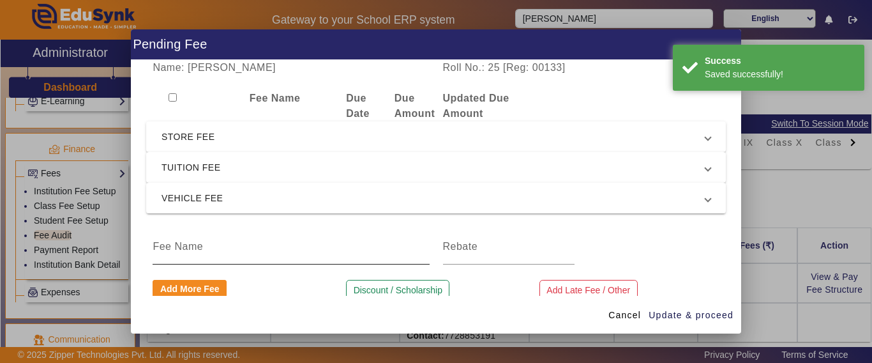
click at [225, 247] on input at bounding box center [291, 246] width 276 height 15
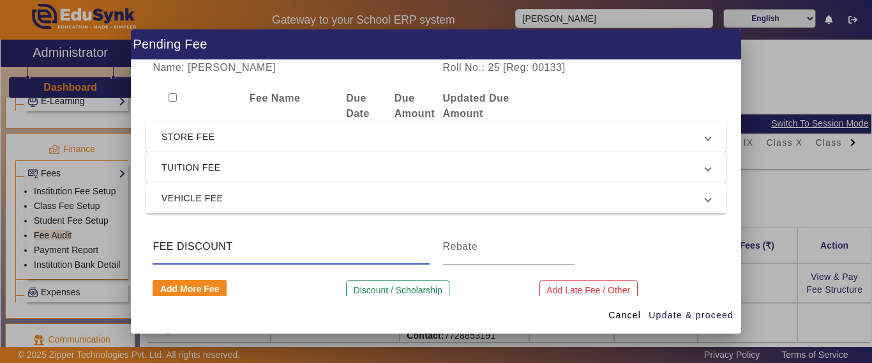
type input "FEE DISCOUNT"
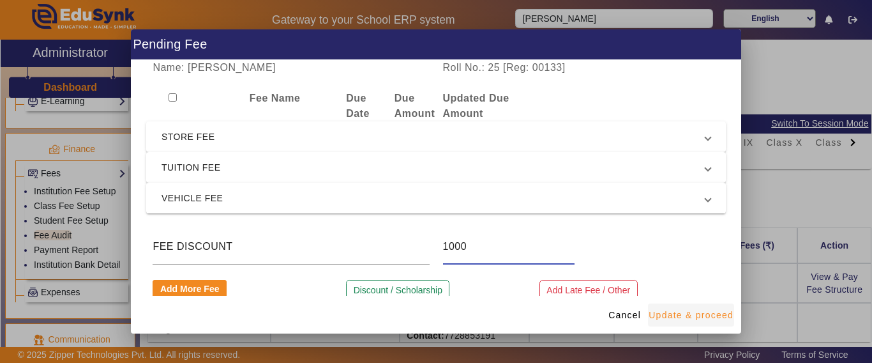
type input "1000"
click at [680, 316] on span "Update & proceed" at bounding box center [690, 314] width 85 height 13
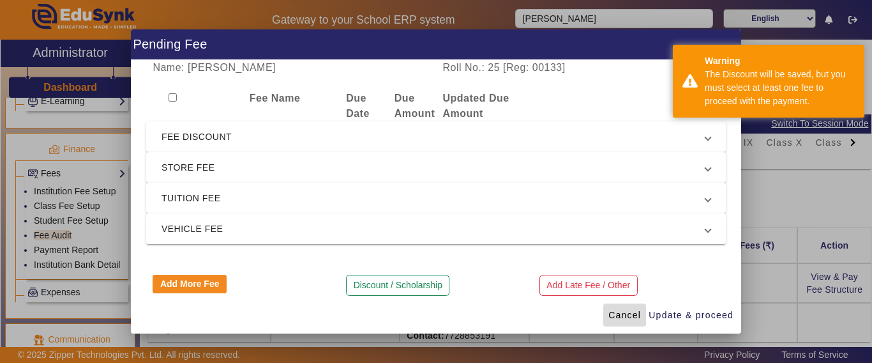
click at [638, 316] on span "Cancel" at bounding box center [624, 314] width 33 height 13
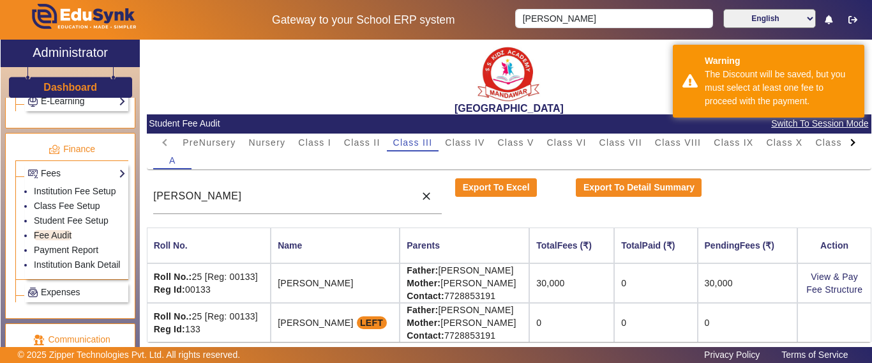
scroll to position [3, 0]
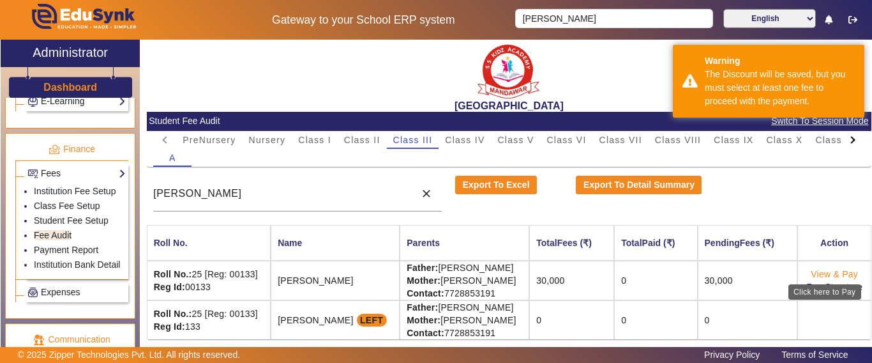
click at [830, 274] on link "View & Pay" at bounding box center [834, 274] width 47 height 10
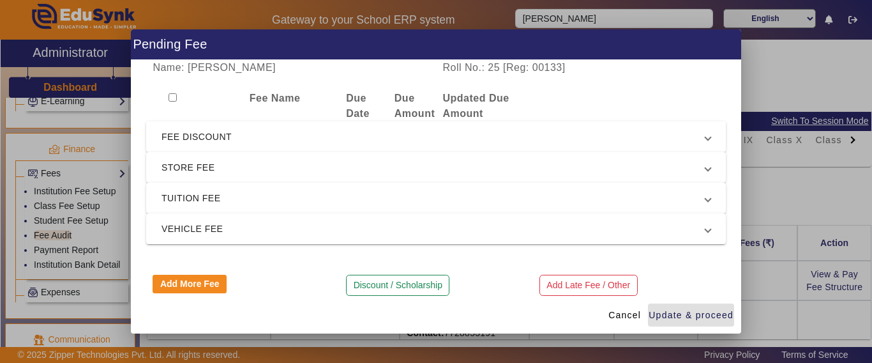
click at [193, 132] on span "FEE DISCOUNT" at bounding box center [433, 136] width 544 height 15
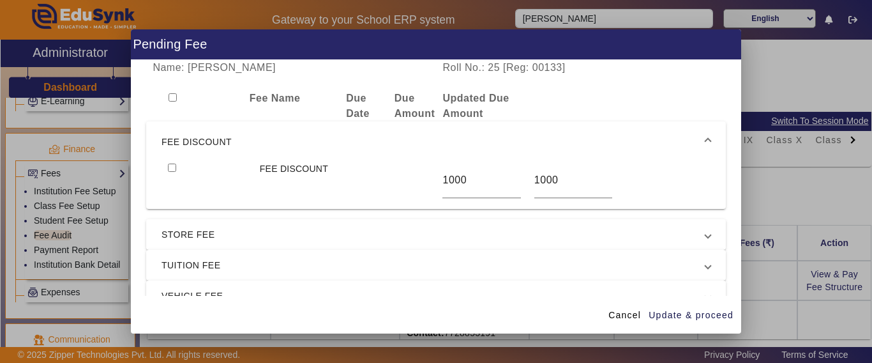
drag, startPoint x: 173, startPoint y: 167, endPoint x: 191, endPoint y: 214, distance: 49.9
click at [173, 168] on input "checkbox" at bounding box center [172, 167] width 8 height 8
checkbox input "true"
click at [198, 270] on span "TUITION FEE" at bounding box center [433, 264] width 544 height 15
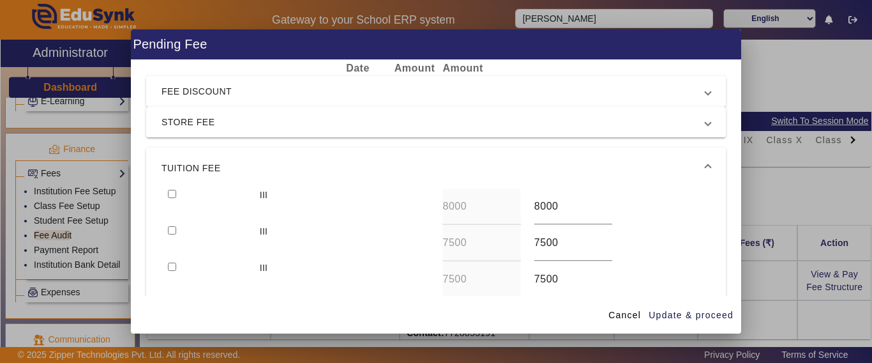
scroll to position [64, 0]
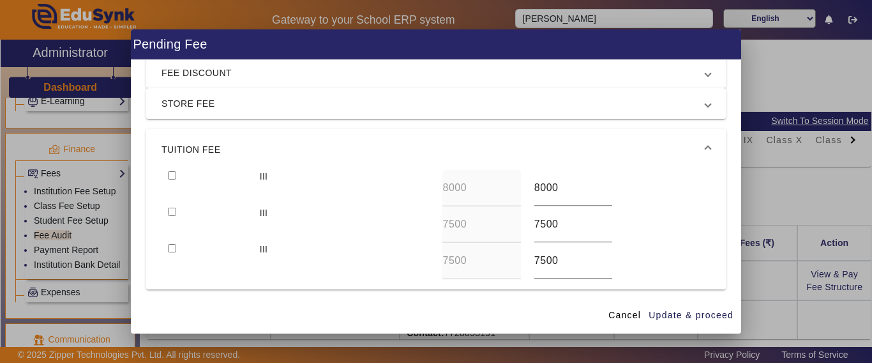
drag, startPoint x: 170, startPoint y: 175, endPoint x: 172, endPoint y: 181, distance: 6.5
click at [172, 177] on input "checkbox" at bounding box center [172, 175] width 8 height 8
checkbox input "true"
click at [175, 209] on input "checkbox" at bounding box center [172, 211] width 8 height 8
checkbox input "true"
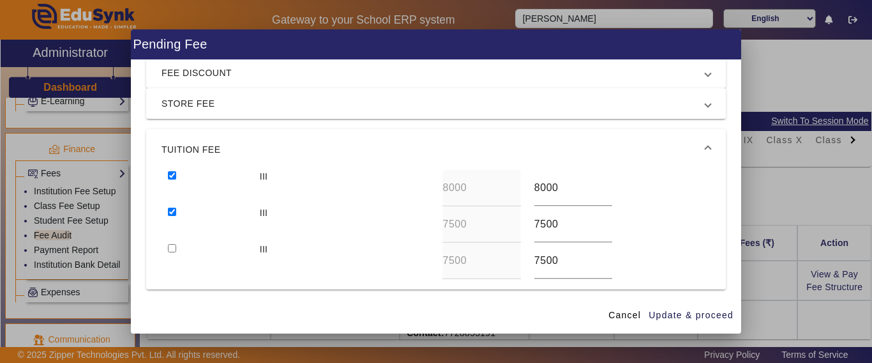
click at [176, 248] on input "checkbox" at bounding box center [172, 248] width 8 height 8
checkbox input "true"
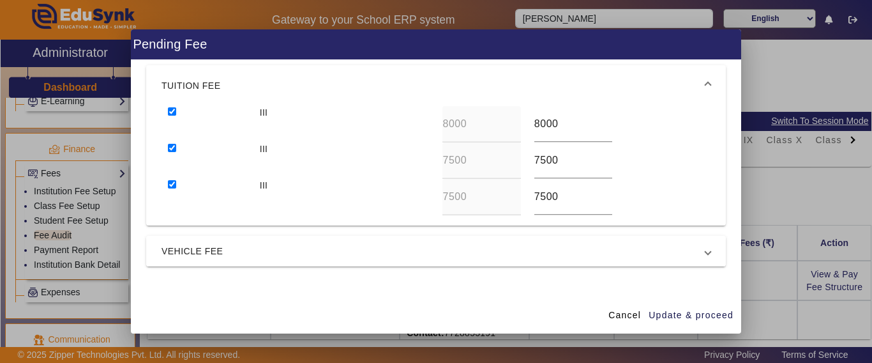
drag, startPoint x: 192, startPoint y: 244, endPoint x: 193, endPoint y: 263, distance: 18.6
click at [192, 245] on span "VEHICLE FEE" at bounding box center [433, 250] width 544 height 15
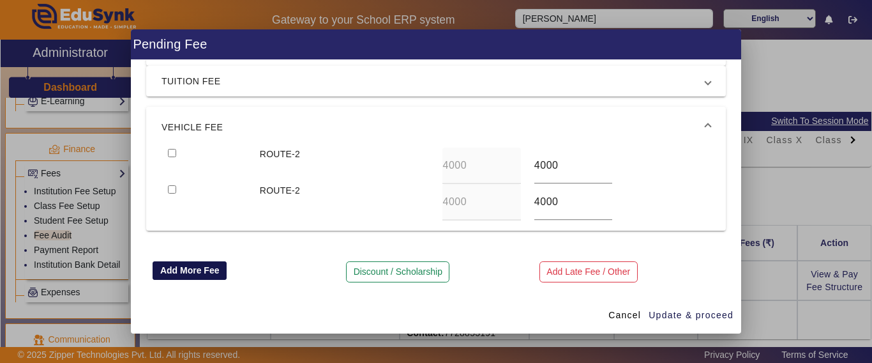
scroll to position [117, 0]
click at [168, 157] on div at bounding box center [206, 165] width 91 height 36
click at [172, 156] on input "checkbox" at bounding box center [172, 153] width 8 height 8
checkbox input "true"
click at [169, 190] on input "checkbox" at bounding box center [172, 189] width 8 height 8
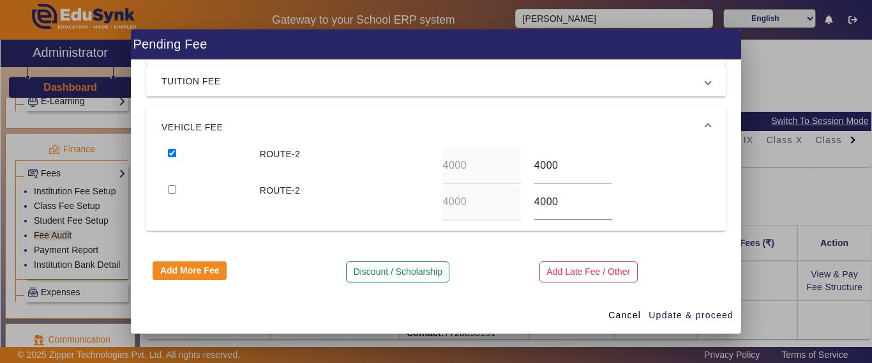
checkbox input "true"
click at [694, 316] on span "Update & proceed" at bounding box center [690, 314] width 85 height 13
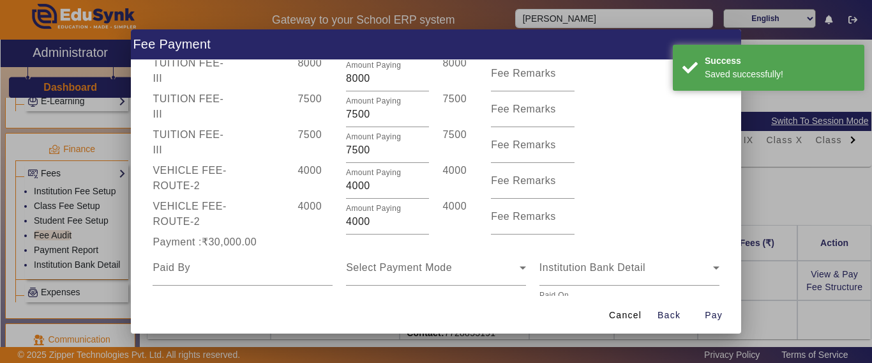
scroll to position [170, 0]
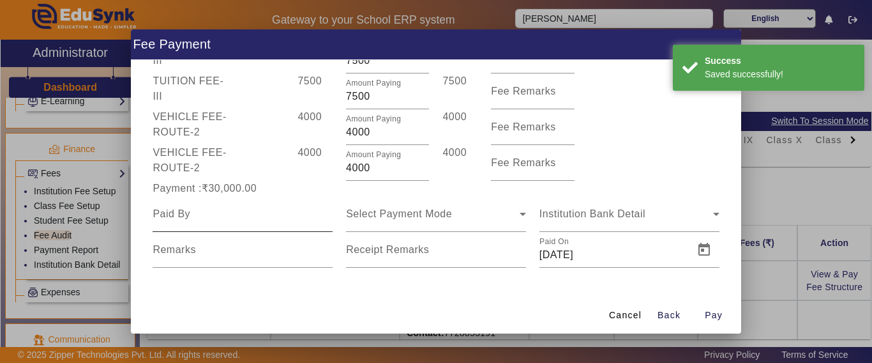
click at [259, 227] on div at bounding box center [243, 214] width 180 height 36
type input "[PERSON_NAME]"
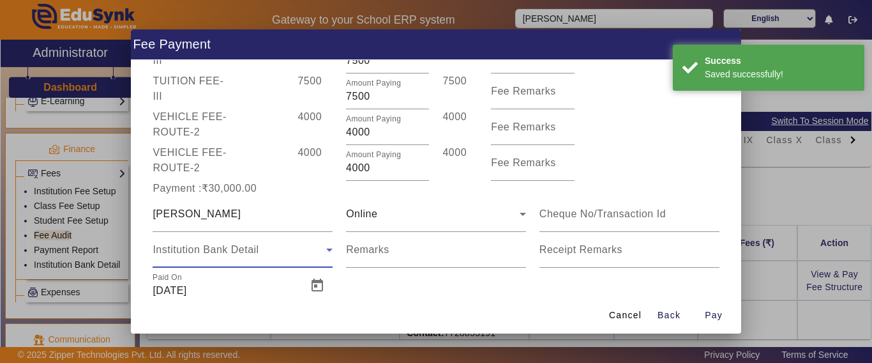
click at [223, 244] on span "Institution Bank Detail" at bounding box center [206, 249] width 106 height 11
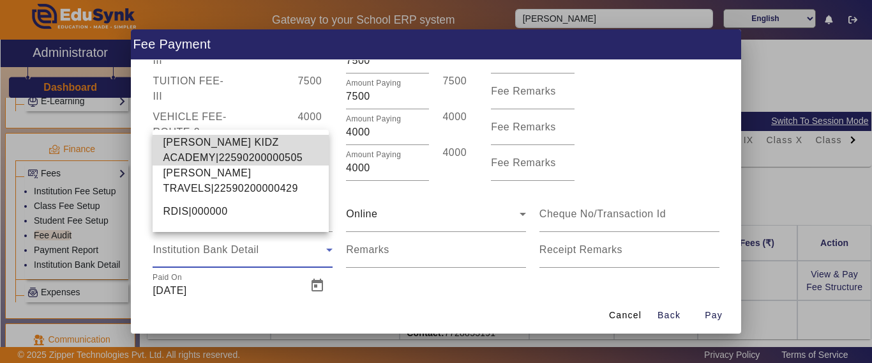
drag, startPoint x: 216, startPoint y: 157, endPoint x: 386, endPoint y: 215, distance: 179.4
click at [220, 154] on span "[PERSON_NAME] KIDZ ACADEMY|22590200000505" at bounding box center [241, 150] width 156 height 31
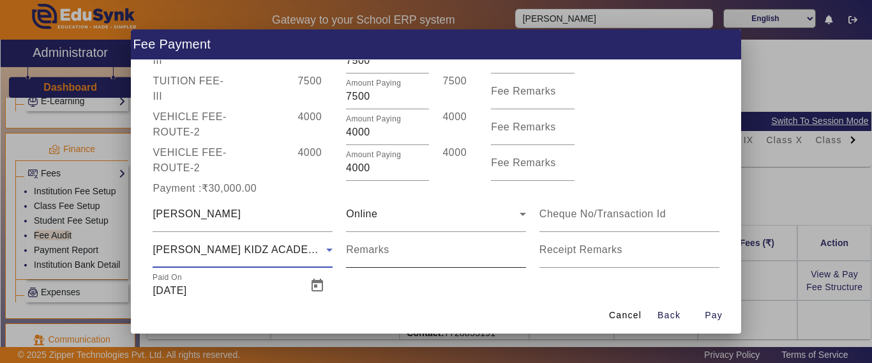
click at [391, 251] on input "Remarks" at bounding box center [436, 254] width 180 height 15
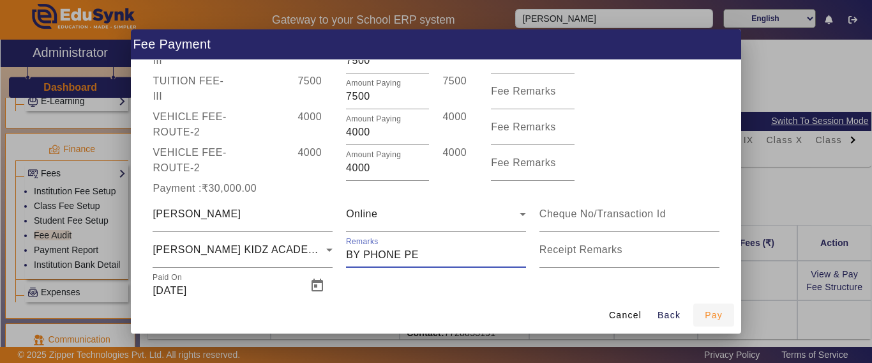
type input "BY PHONE PE"
click at [717, 317] on span "Pay" at bounding box center [714, 314] width 18 height 13
type input "0"
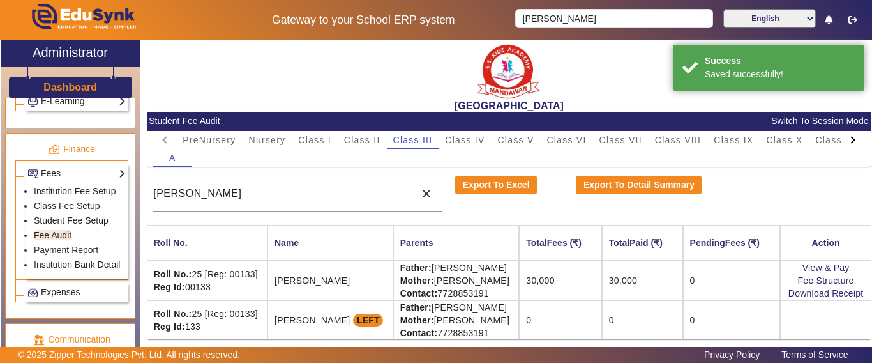
scroll to position [13, 0]
click at [809, 288] on link "Download Receipt" at bounding box center [825, 293] width 75 height 10
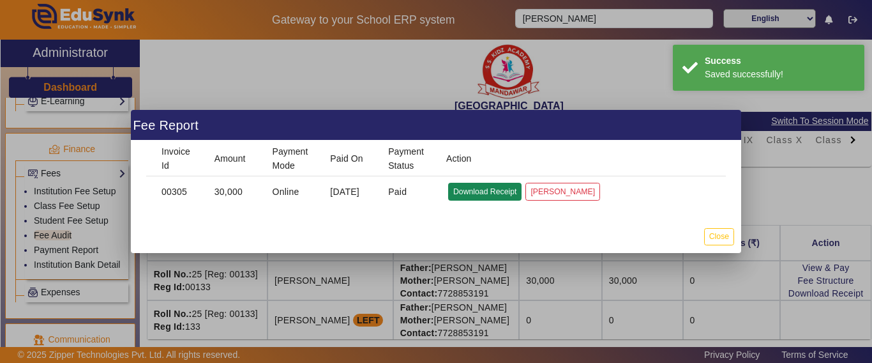
click at [478, 190] on button "Download Receipt" at bounding box center [484, 191] width 73 height 17
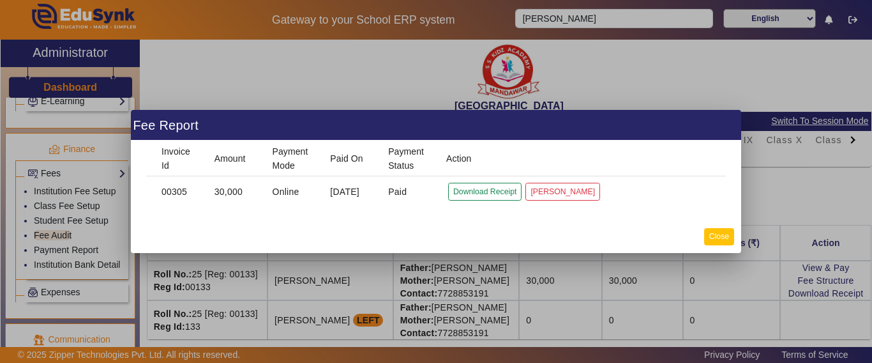
click at [718, 239] on button "Close" at bounding box center [719, 236] width 30 height 17
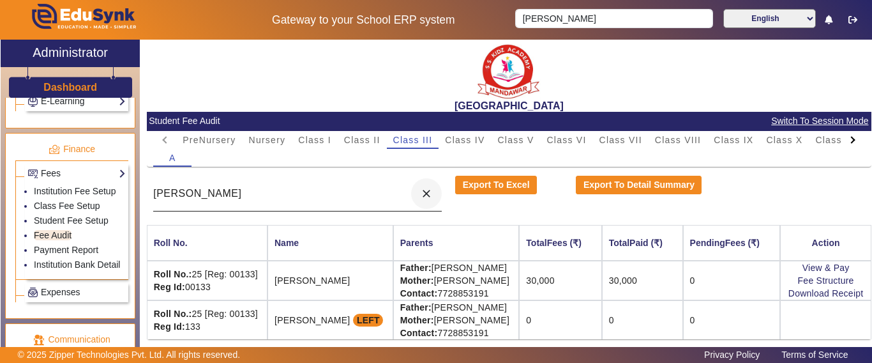
scroll to position [0, 0]
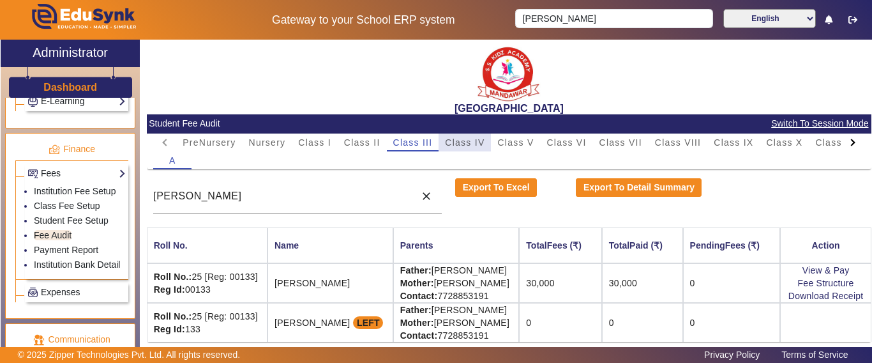
click at [475, 135] on span "Class IV" at bounding box center [465, 142] width 40 height 18
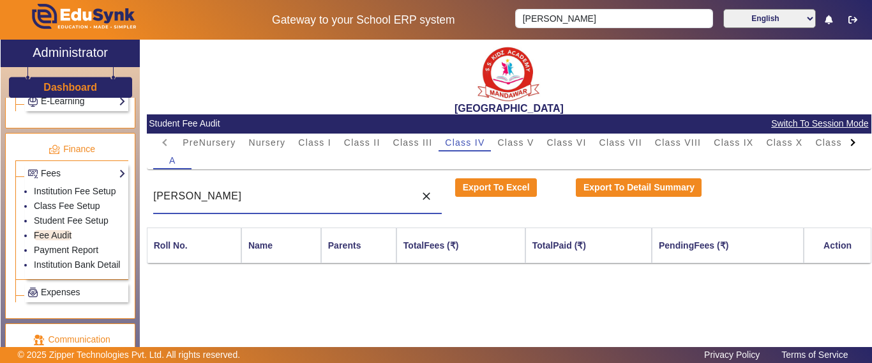
drag, startPoint x: 213, startPoint y: 199, endPoint x: 200, endPoint y: 225, distance: 28.8
click at [176, 199] on input "[PERSON_NAME]" at bounding box center [280, 195] width 255 height 15
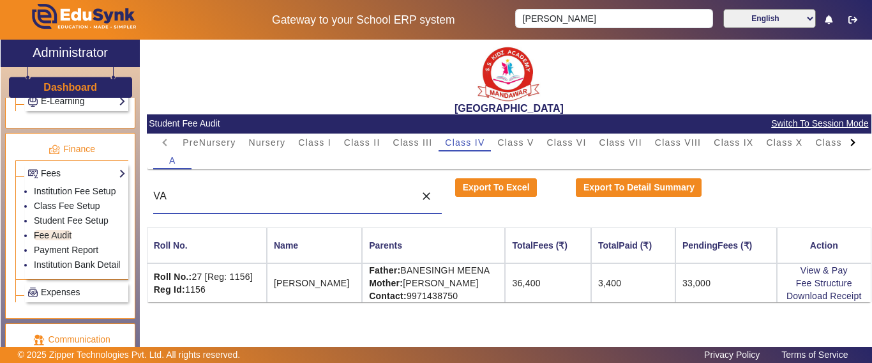
type input "V"
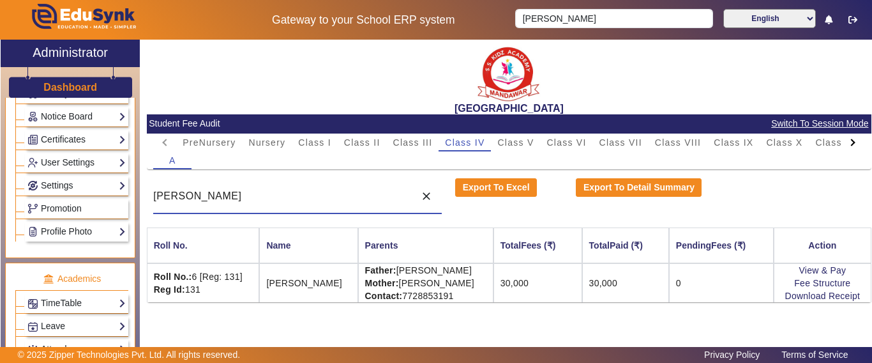
scroll to position [319, 0]
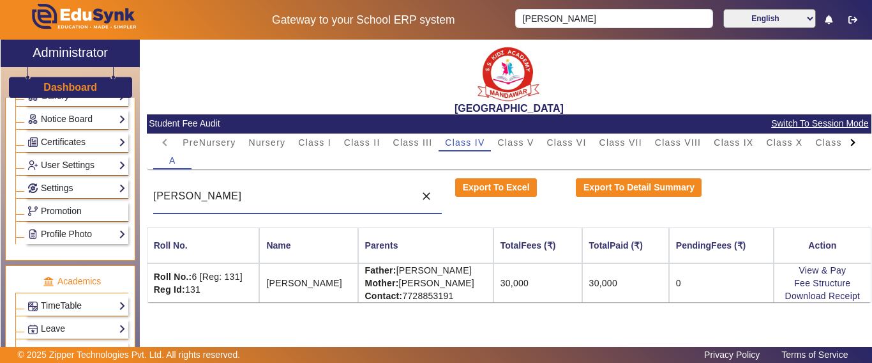
type input "[PERSON_NAME]"
click at [70, 83] on h3 "Dashboard" at bounding box center [70, 87] width 54 height 12
